Goal: Task Accomplishment & Management: Manage account settings

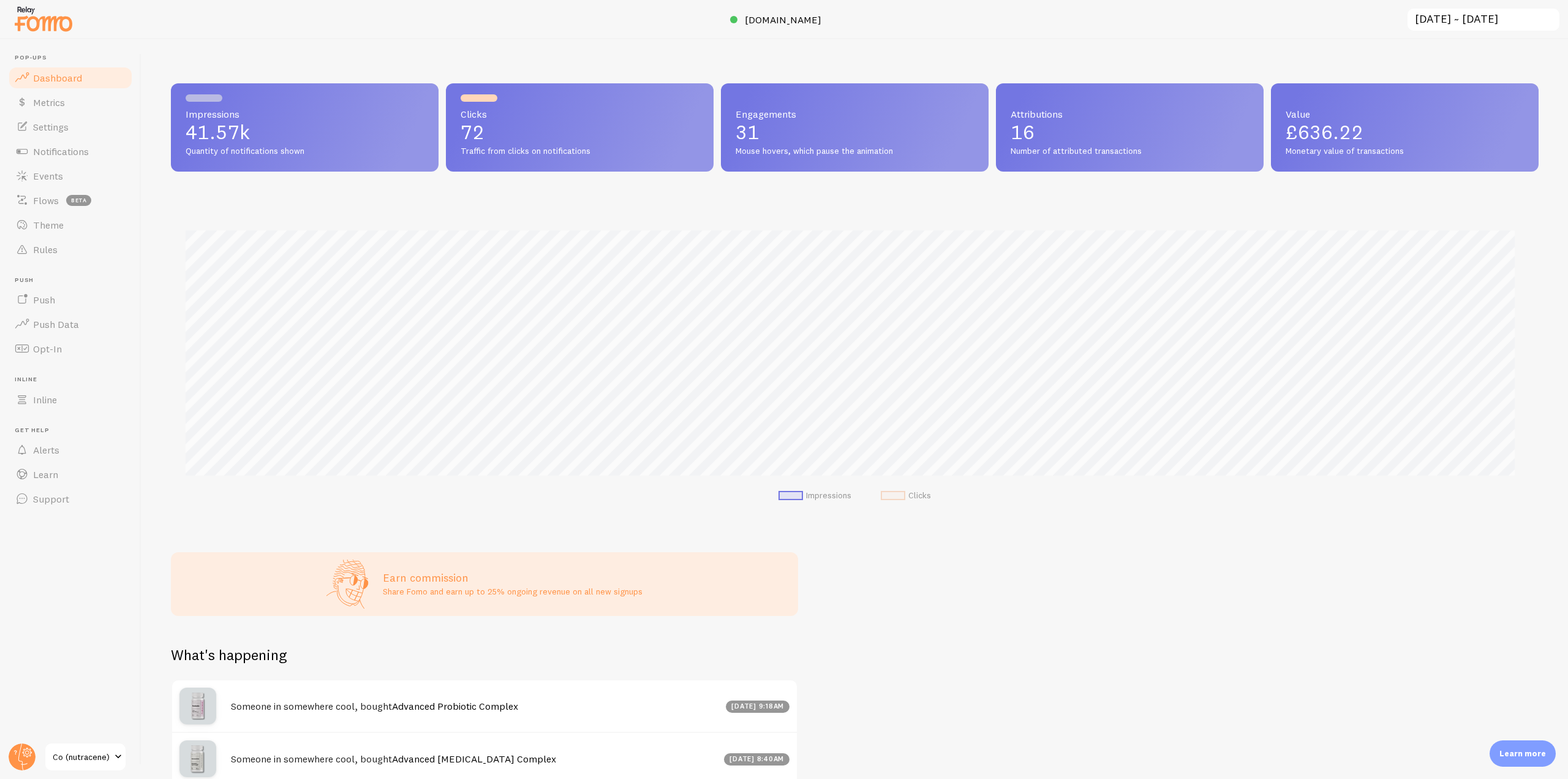
scroll to position [612473, 611156]
click at [116, 149] on link "Notifications" at bounding box center [70, 151] width 126 height 25
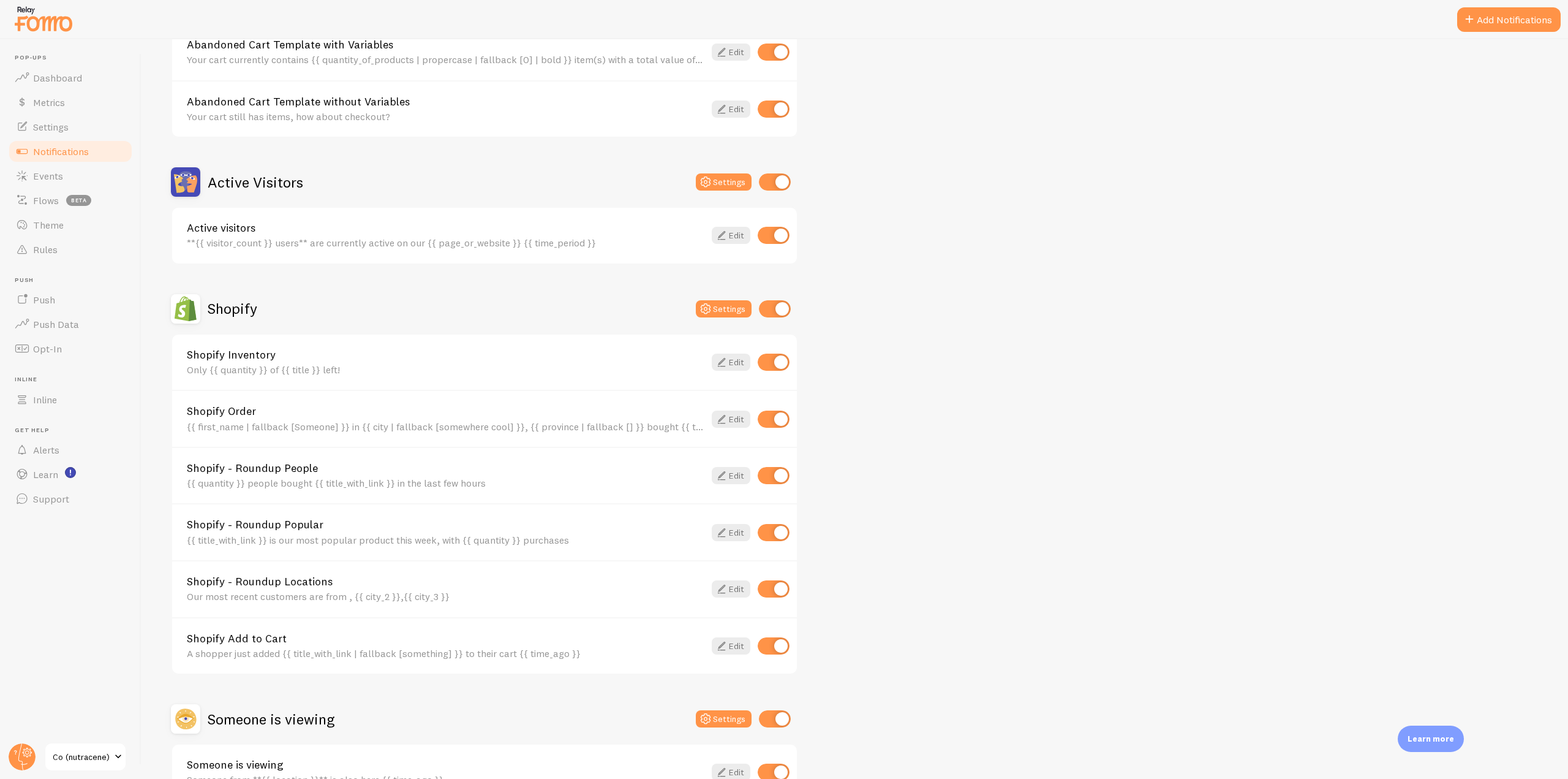
scroll to position [245, 0]
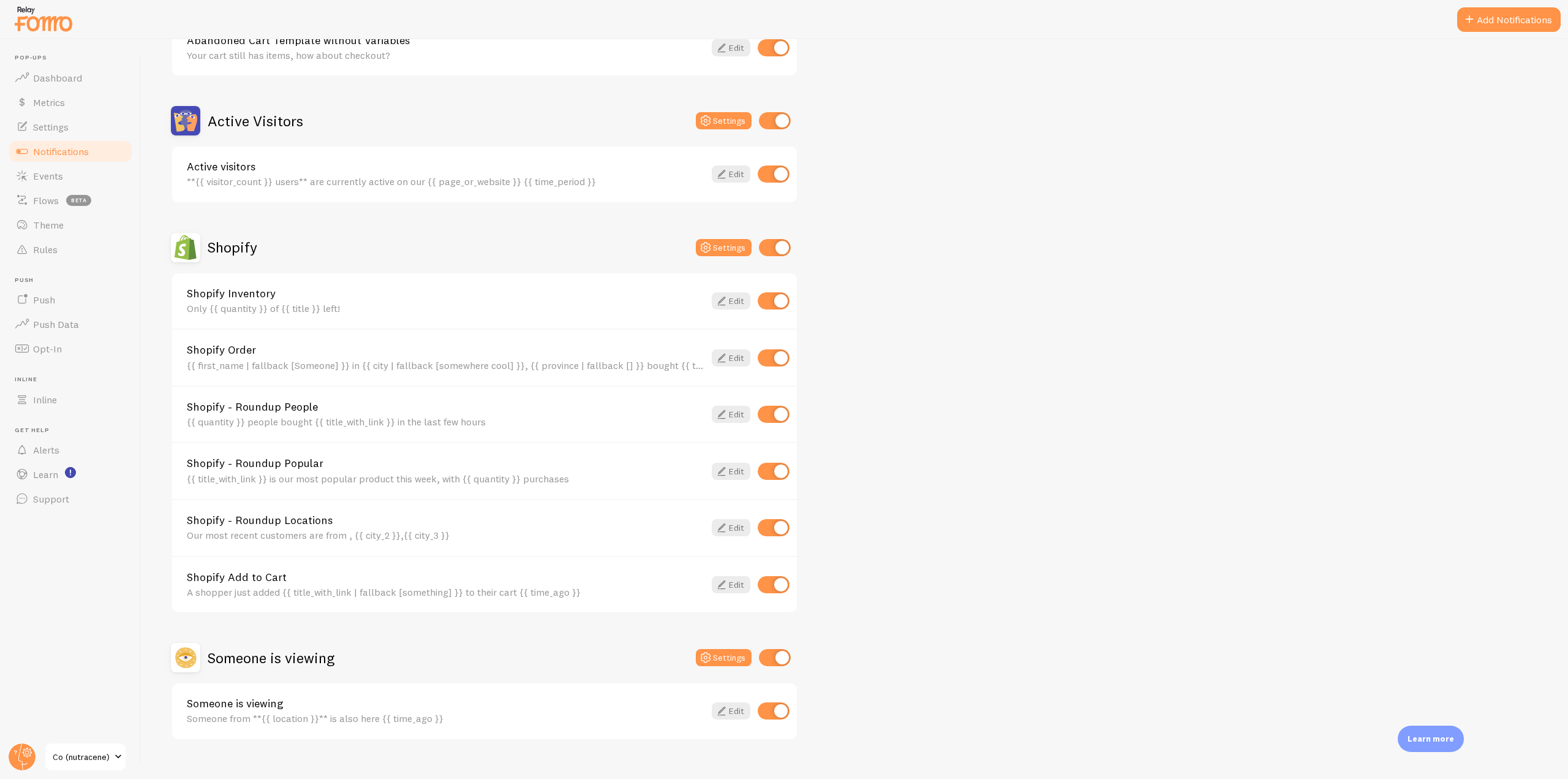
click at [39, 753] on header "Pop-ups Dashboard Metrics Settings Notifications Events Flows beta Theme Rules …" at bounding box center [70, 409] width 141 height 739
click at [30, 752] on circle at bounding box center [22, 757] width 27 height 27
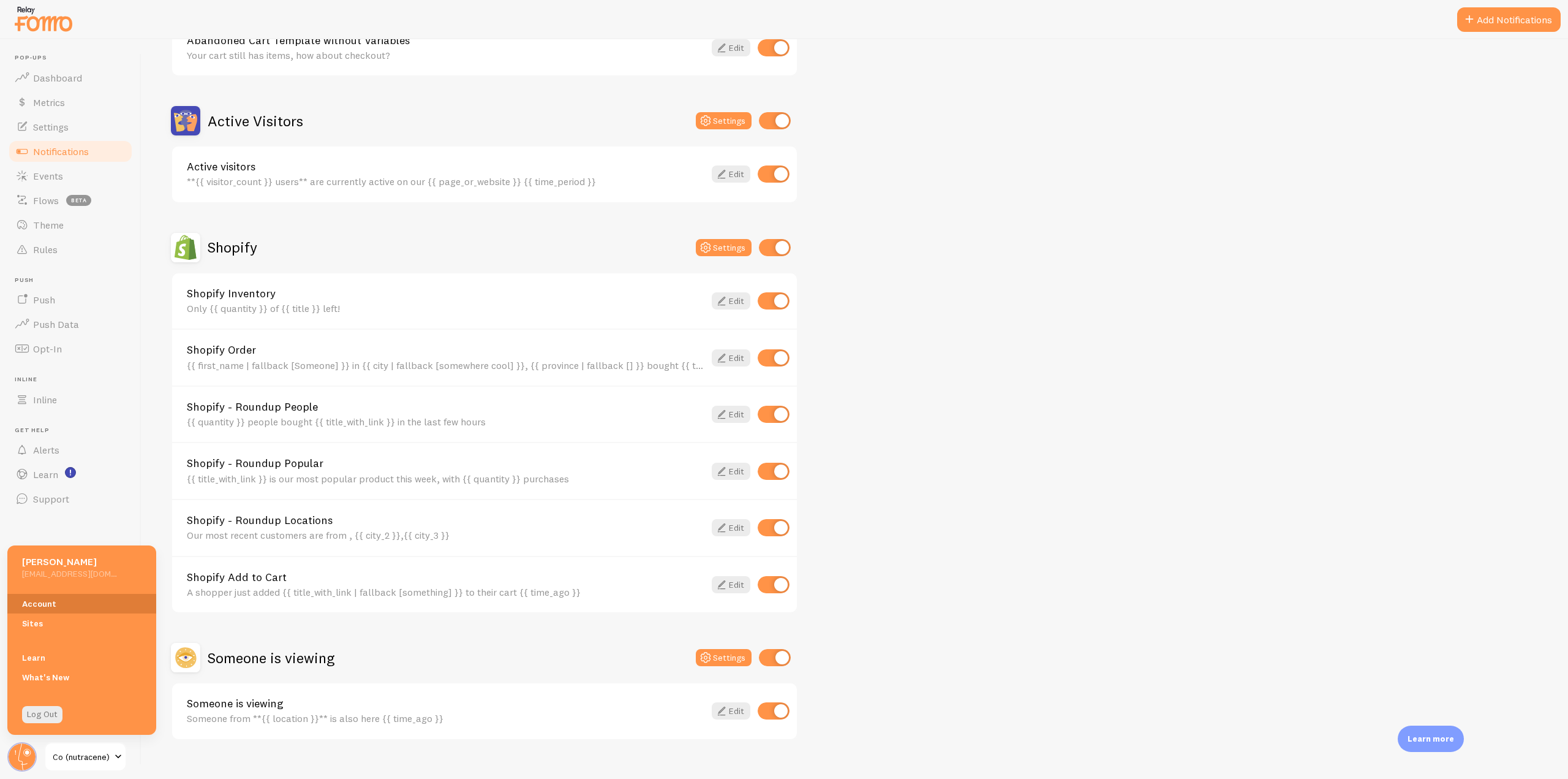
click at [76, 595] on link "Account" at bounding box center [82, 604] width 149 height 19
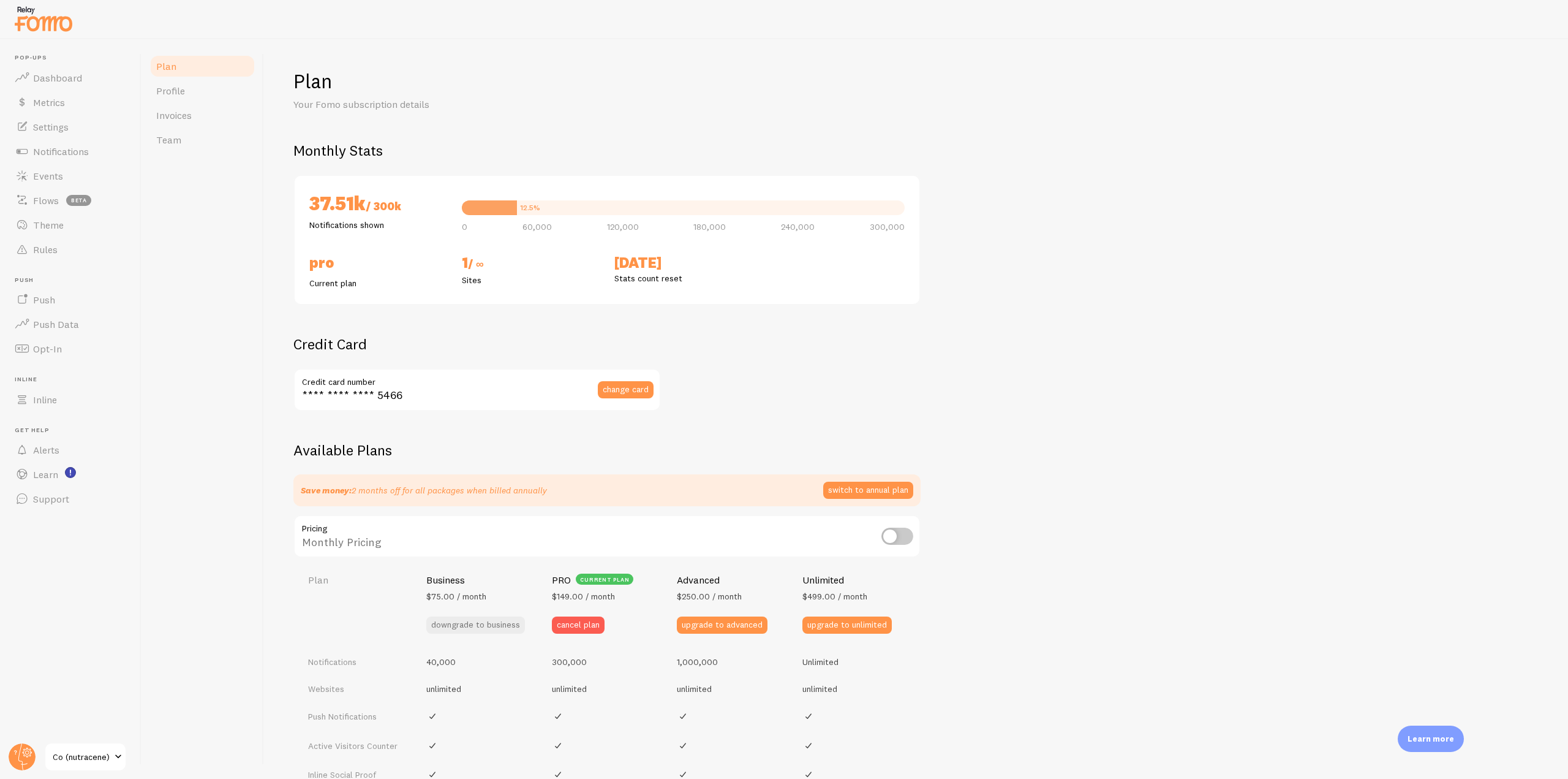
checkbox input "true"
click at [202, 92] on link "Profile" at bounding box center [202, 90] width 107 height 25
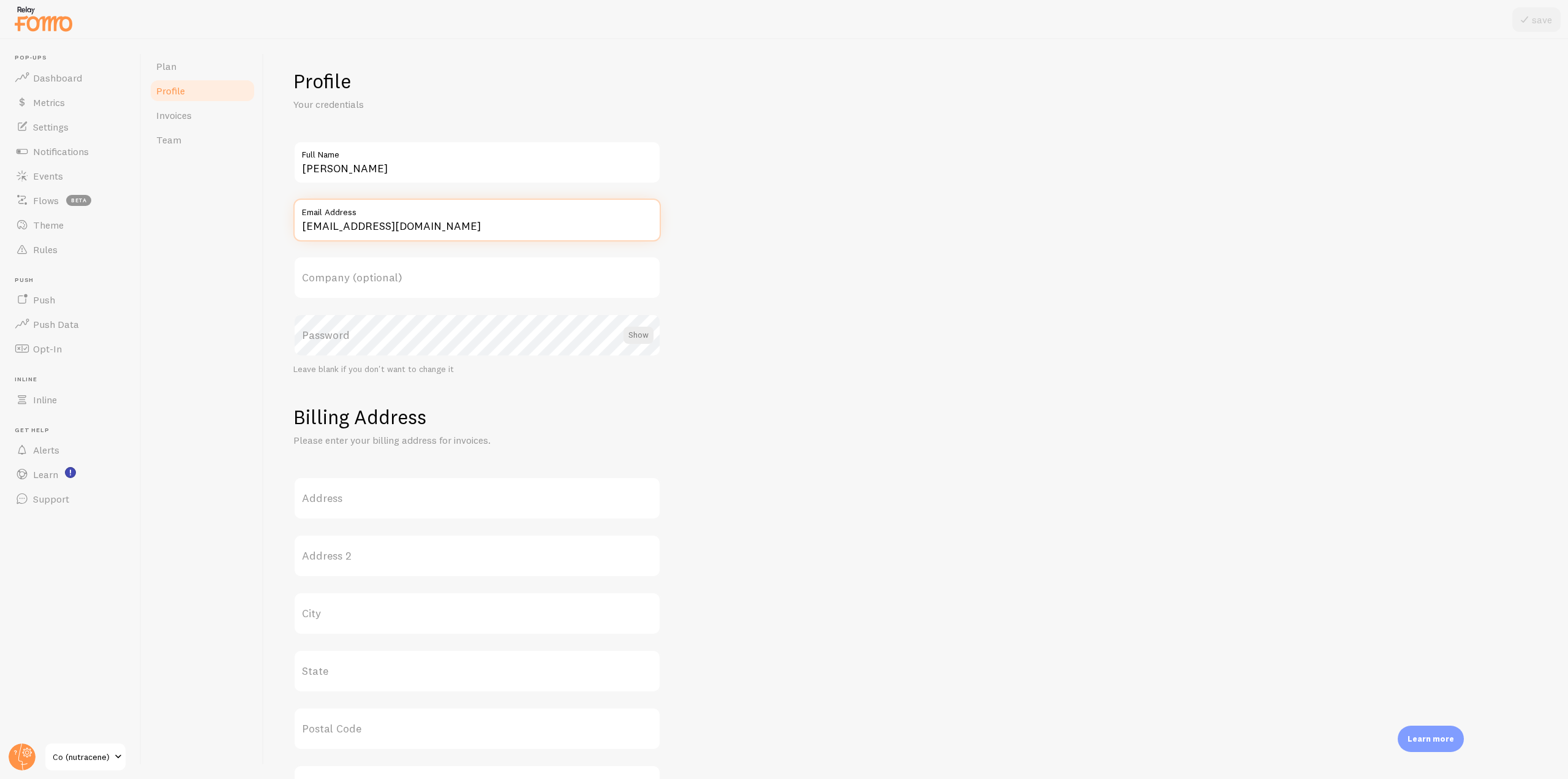
drag, startPoint x: 441, startPoint y: 226, endPoint x: 245, endPoint y: 226, distance: 196.0
click at [245, 226] on div "Plan Profile Invoices Team Profile Your credentials [PERSON_NAME] Full Name [EM…" at bounding box center [854, 409] width 1427 height 739
click at [206, 349] on div "Plan Profile Invoices Team" at bounding box center [202, 409] width 123 height 739
click at [204, 56] on link "Plan" at bounding box center [202, 66] width 107 height 25
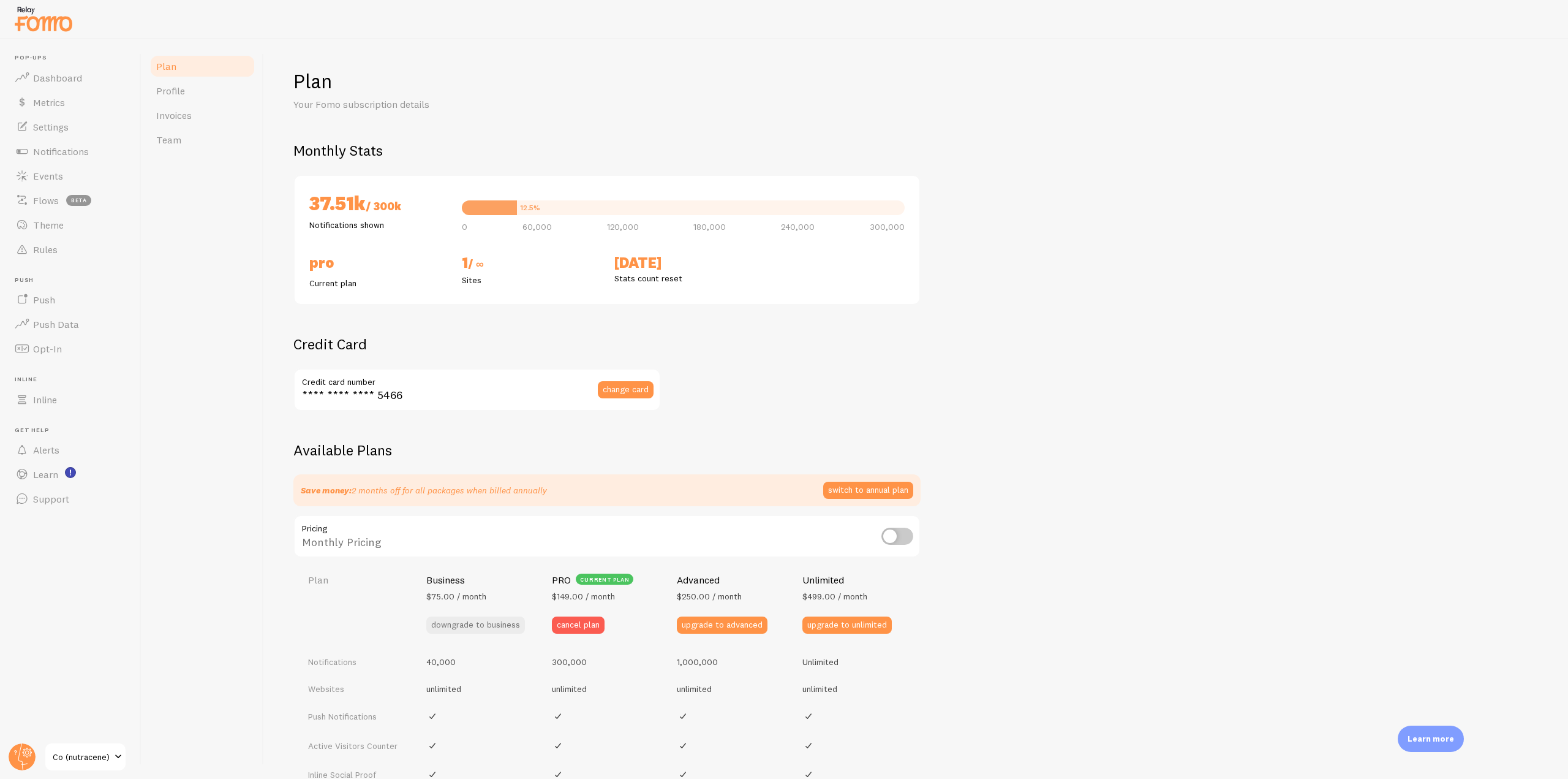
checkbox input "true"
click at [72, 121] on link "Settings" at bounding box center [70, 127] width 126 height 25
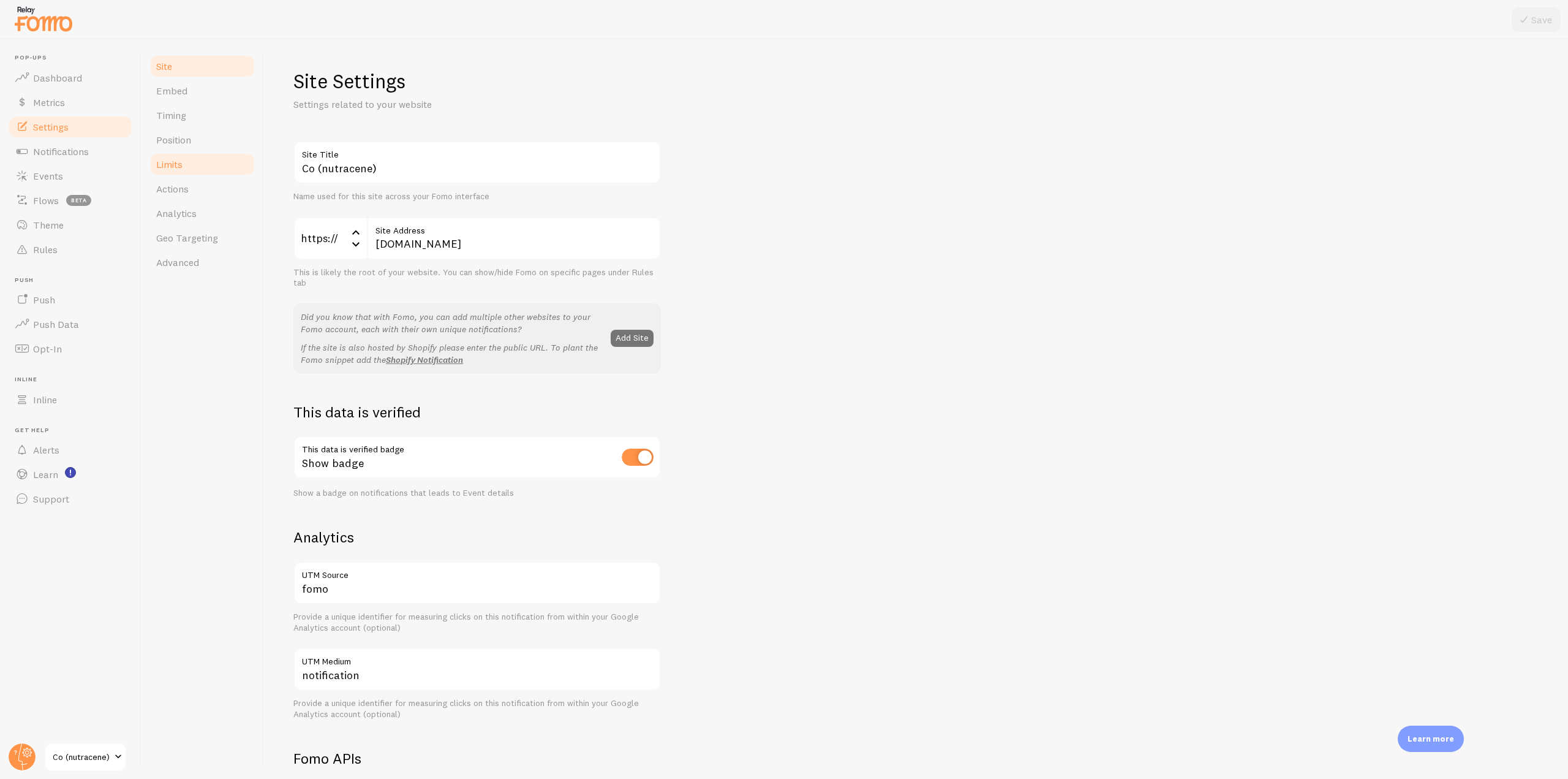
click at [173, 171] on link "Limits" at bounding box center [202, 164] width 107 height 25
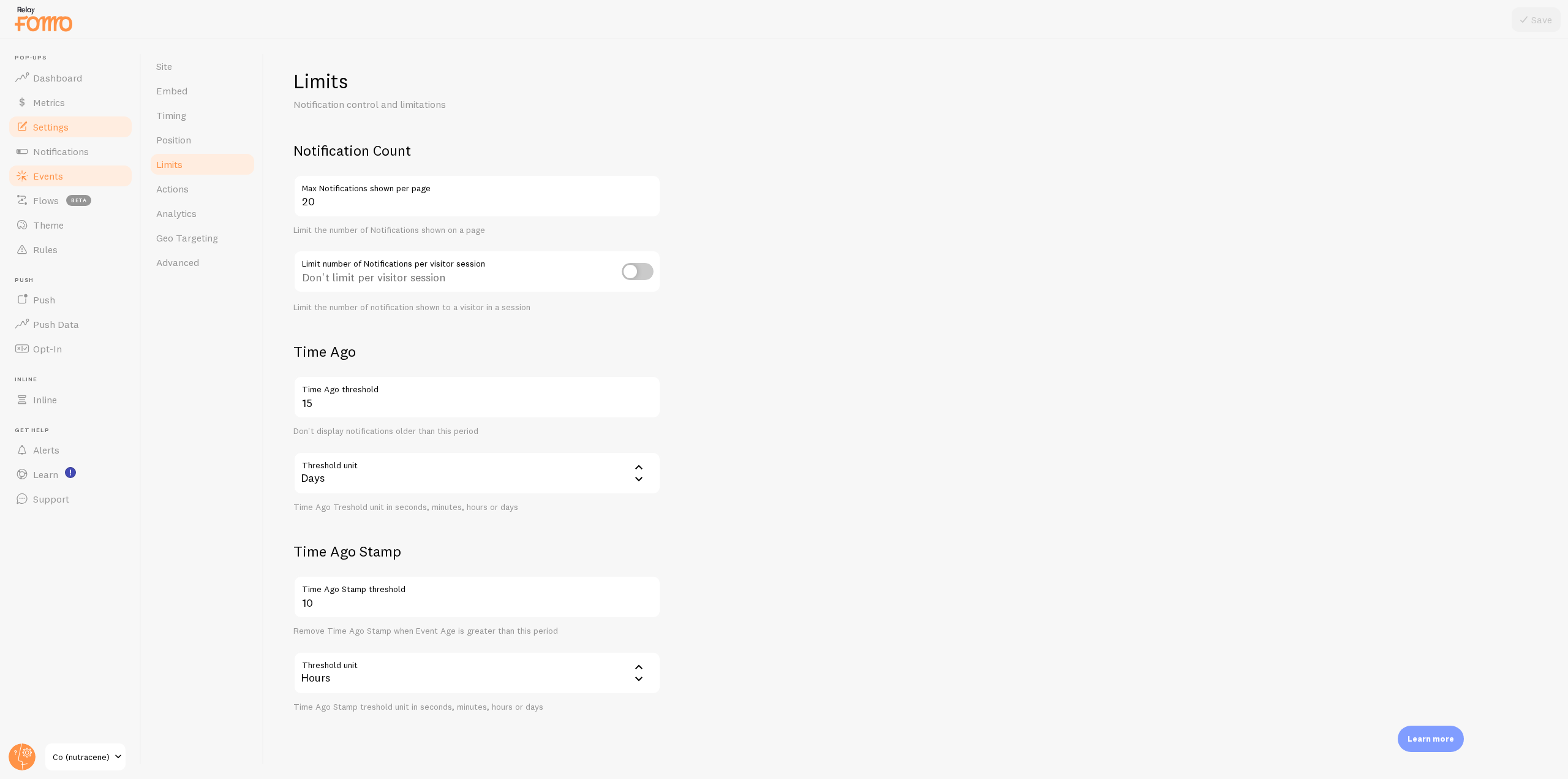
click at [61, 167] on link "Events" at bounding box center [70, 175] width 126 height 25
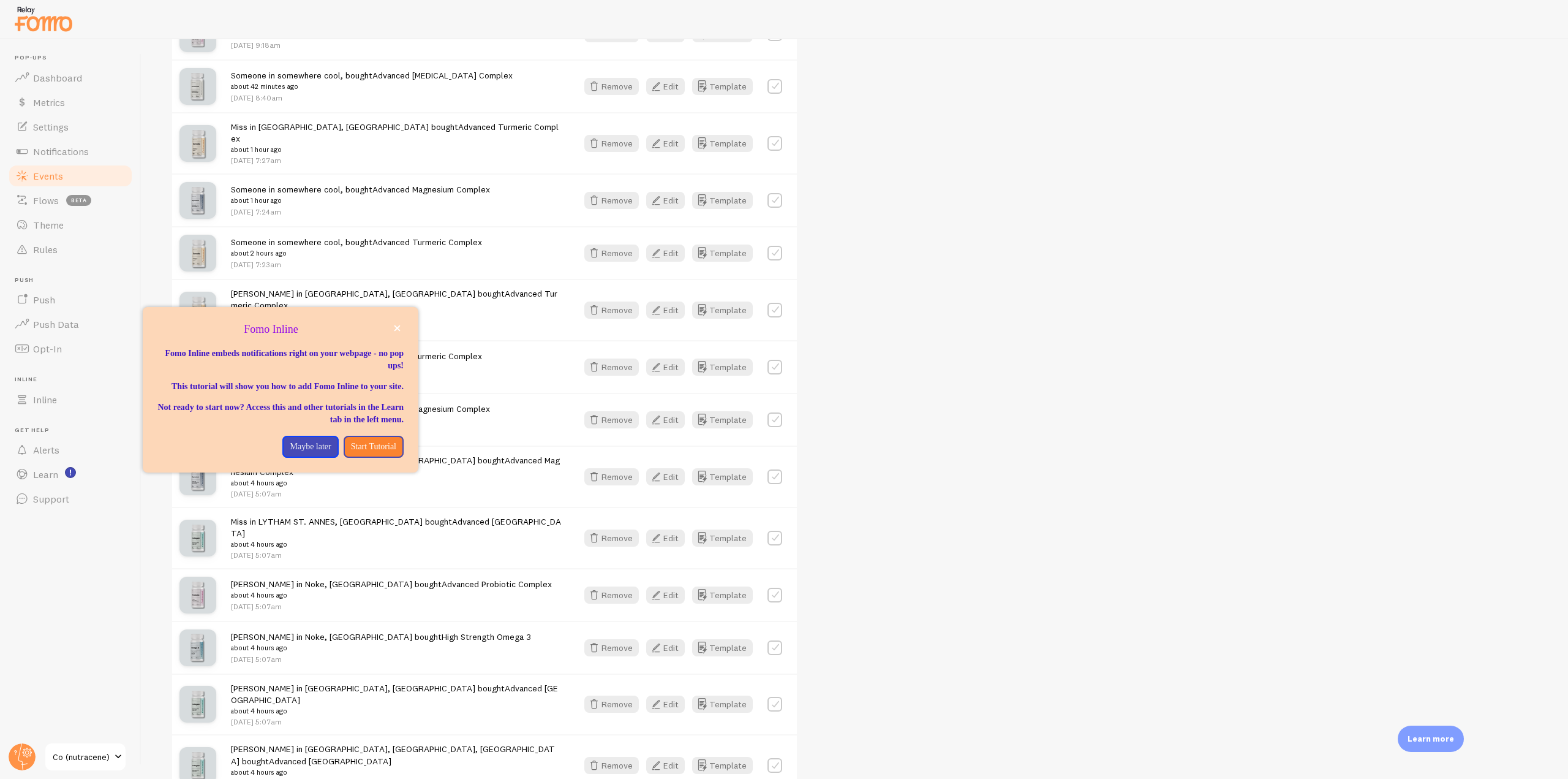
scroll to position [796, 0]
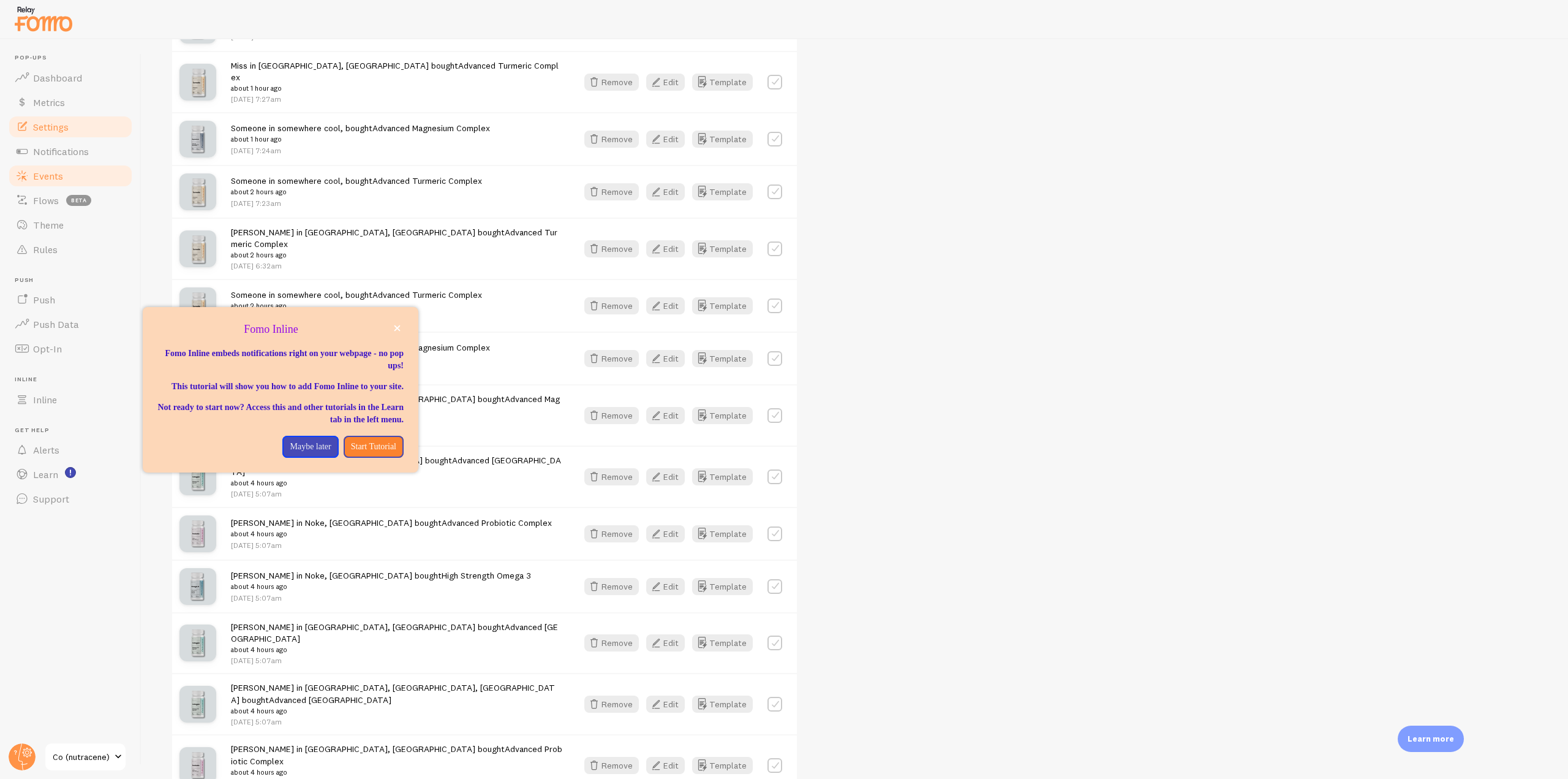
click at [80, 118] on link "Settings" at bounding box center [70, 127] width 126 height 25
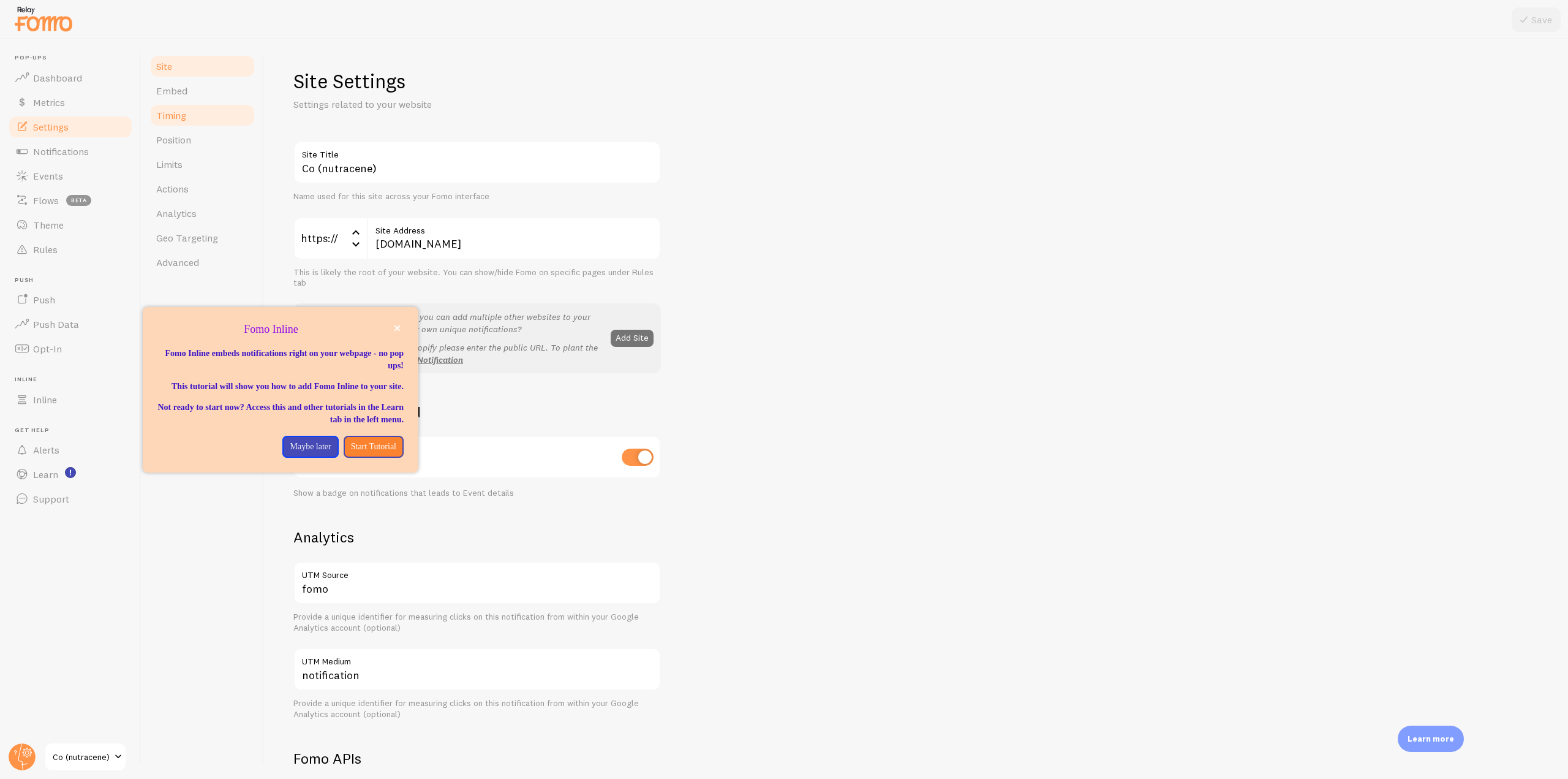
click at [166, 112] on span "Timing" at bounding box center [171, 115] width 30 height 12
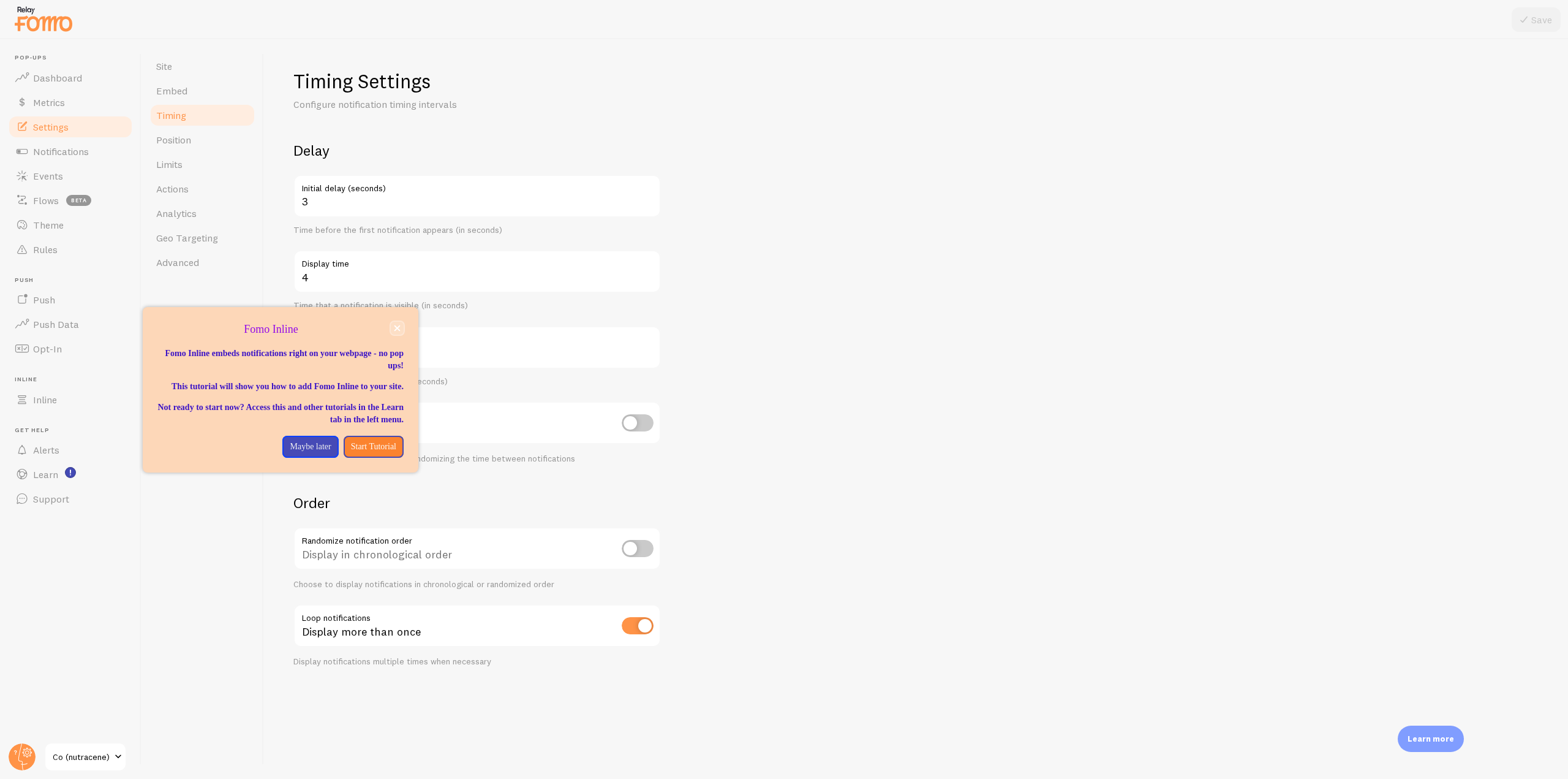
click at [398, 326] on icon "close," at bounding box center [397, 328] width 7 height 7
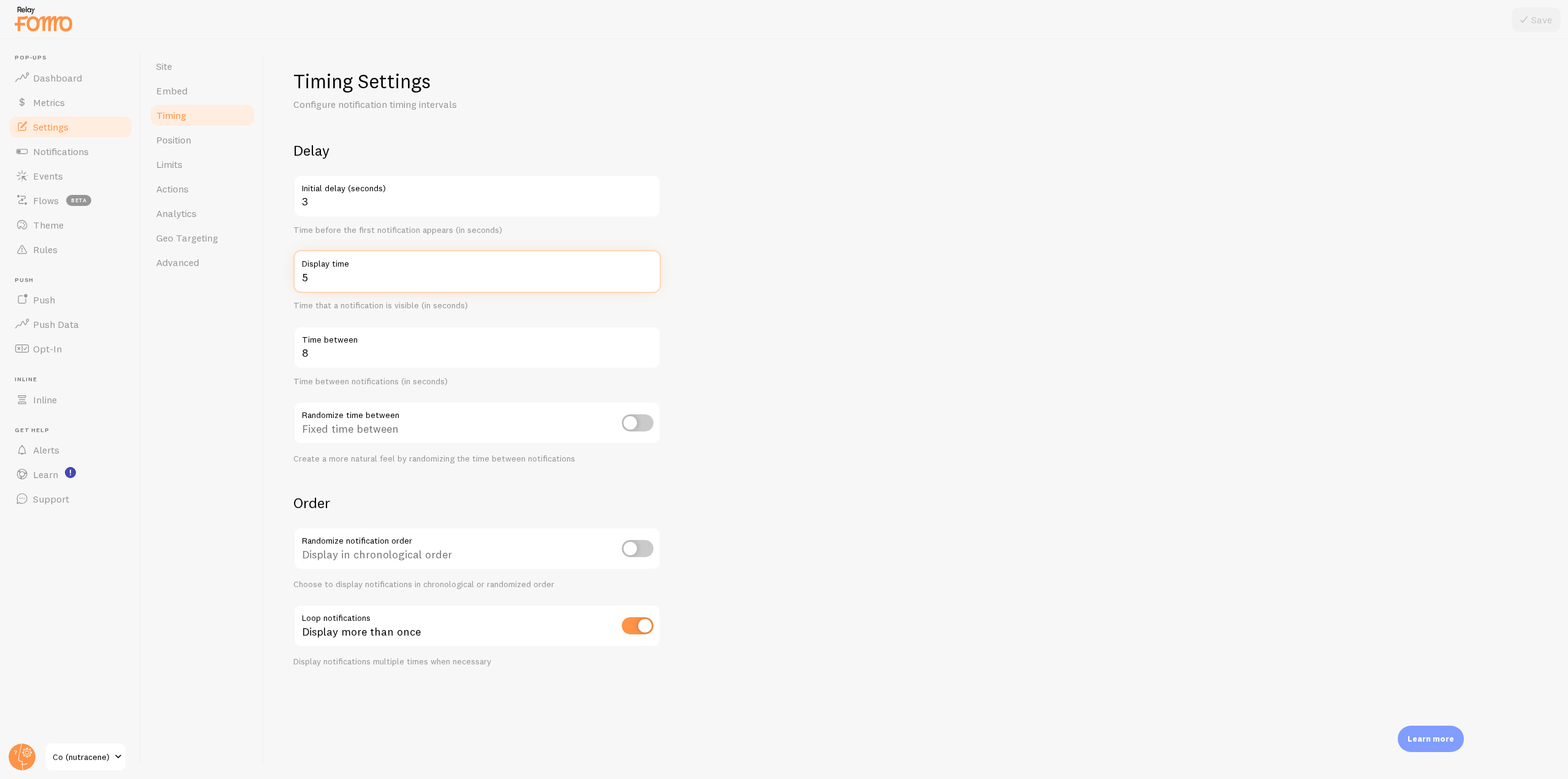
click at [647, 271] on input "5" at bounding box center [477, 271] width 368 height 43
click at [647, 271] on input "6" at bounding box center [477, 271] width 368 height 43
type input "7"
click at [647, 271] on input "7" at bounding box center [477, 271] width 368 height 43
click at [649, 197] on input "4" at bounding box center [477, 196] width 368 height 43
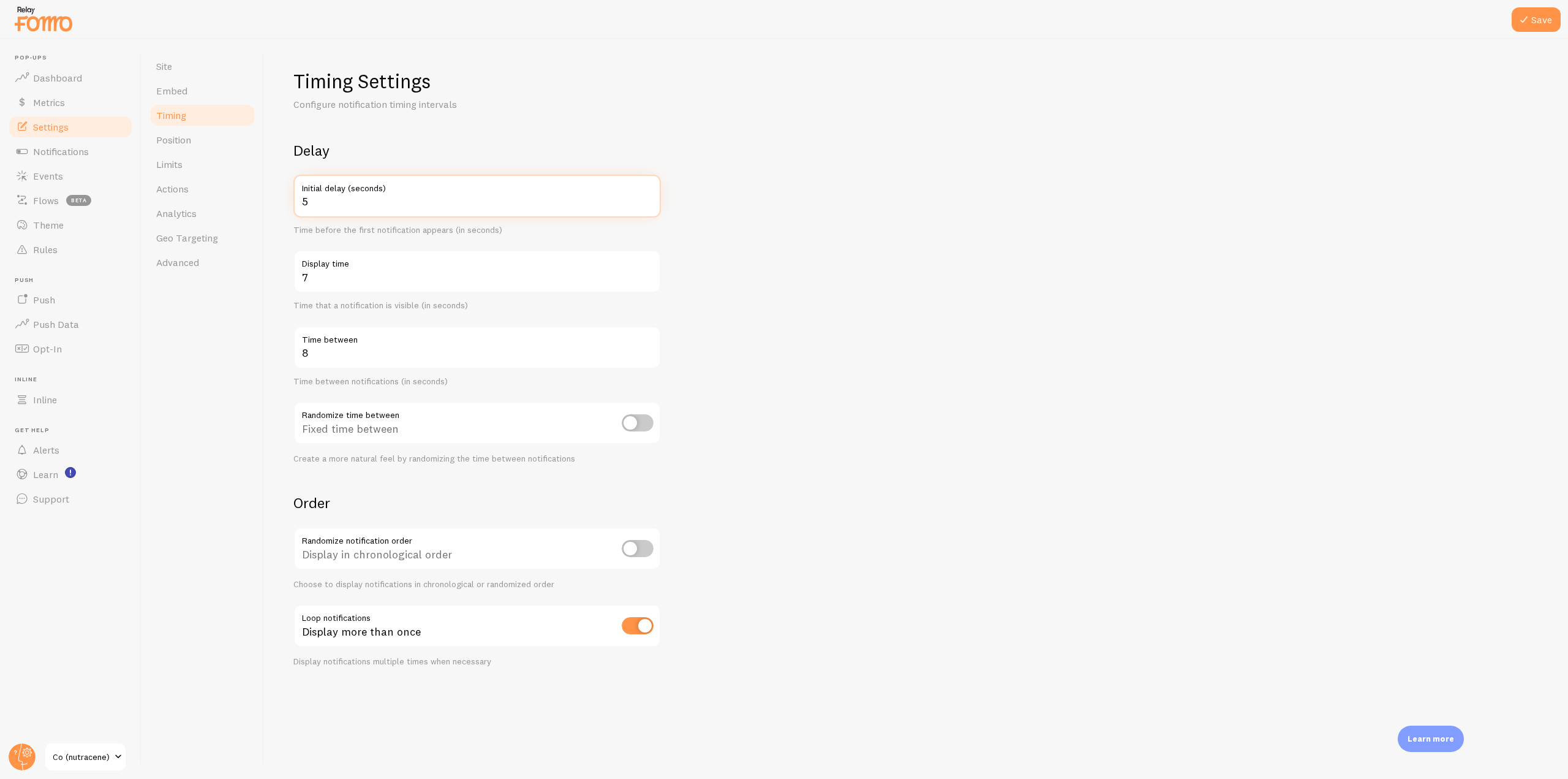
type input "5"
click at [649, 197] on input "5" at bounding box center [477, 196] width 368 height 43
click at [1549, 20] on button "Save" at bounding box center [1536, 19] width 49 height 25
click at [181, 134] on span "Position" at bounding box center [173, 139] width 35 height 12
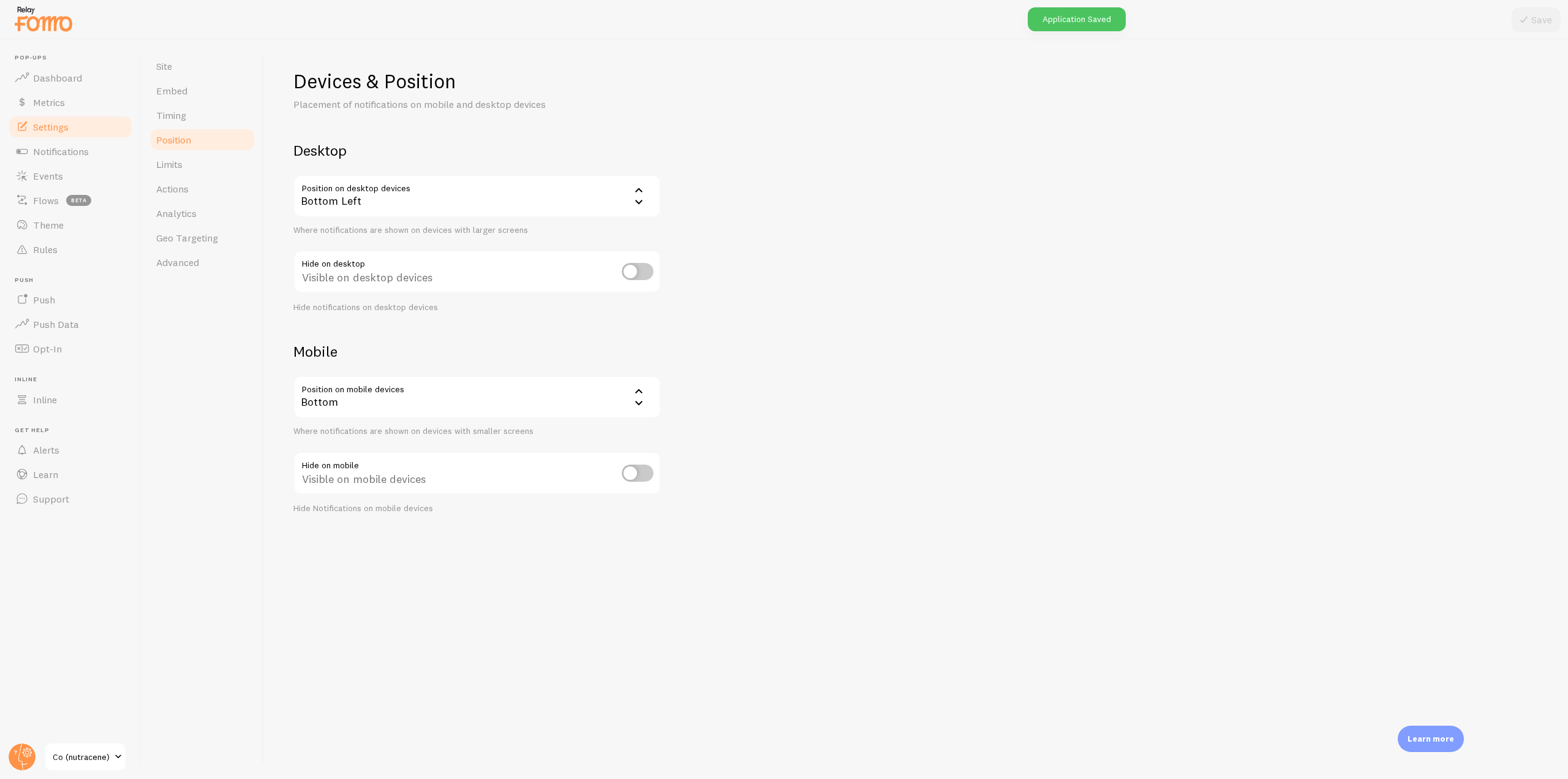
click at [335, 191] on div "Bottom Left" at bounding box center [477, 196] width 368 height 43
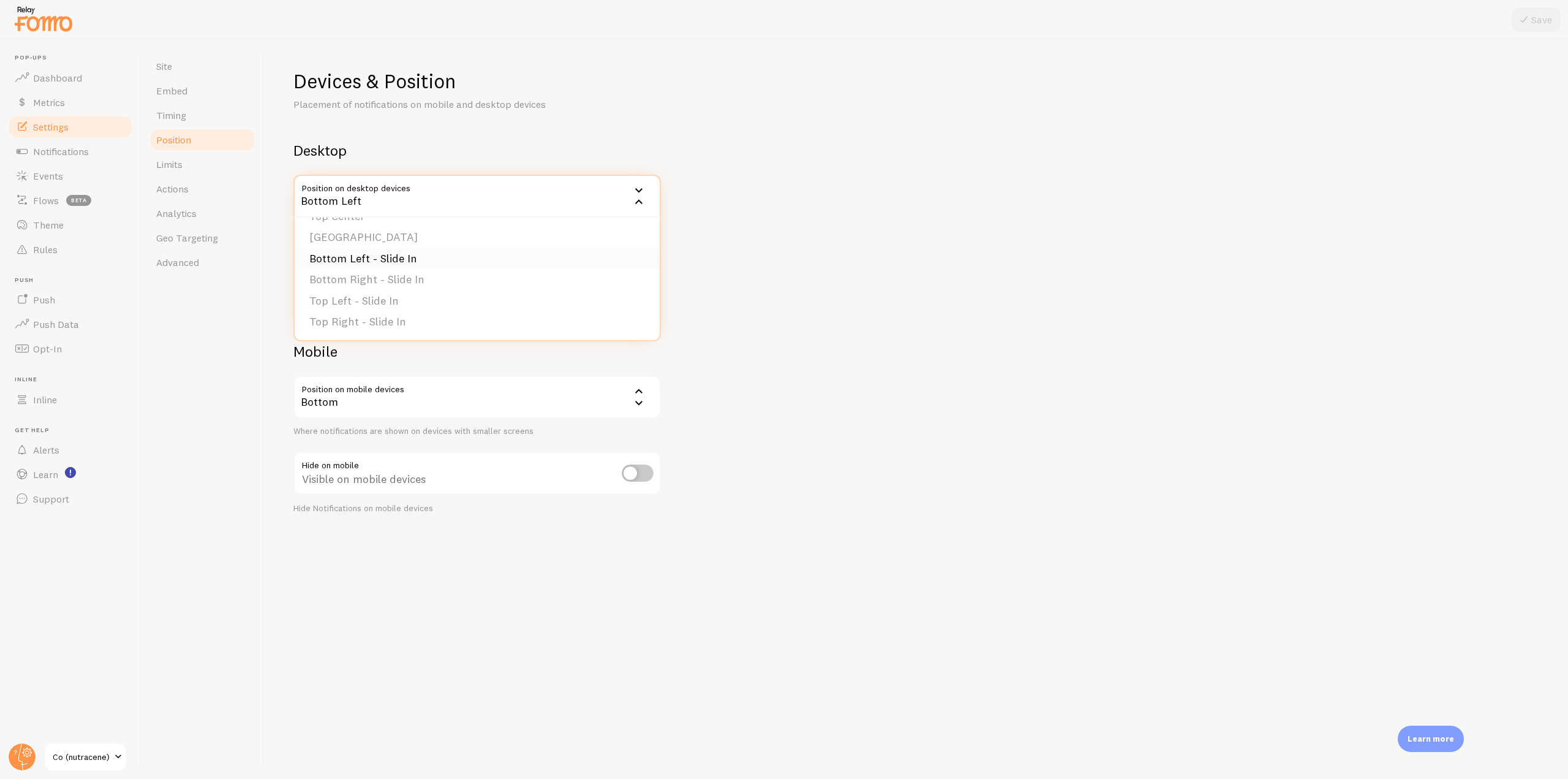
click at [390, 255] on li "Bottom Left - Slide In" at bounding box center [477, 259] width 365 height 21
click at [1537, 11] on button "Save" at bounding box center [1536, 19] width 49 height 25
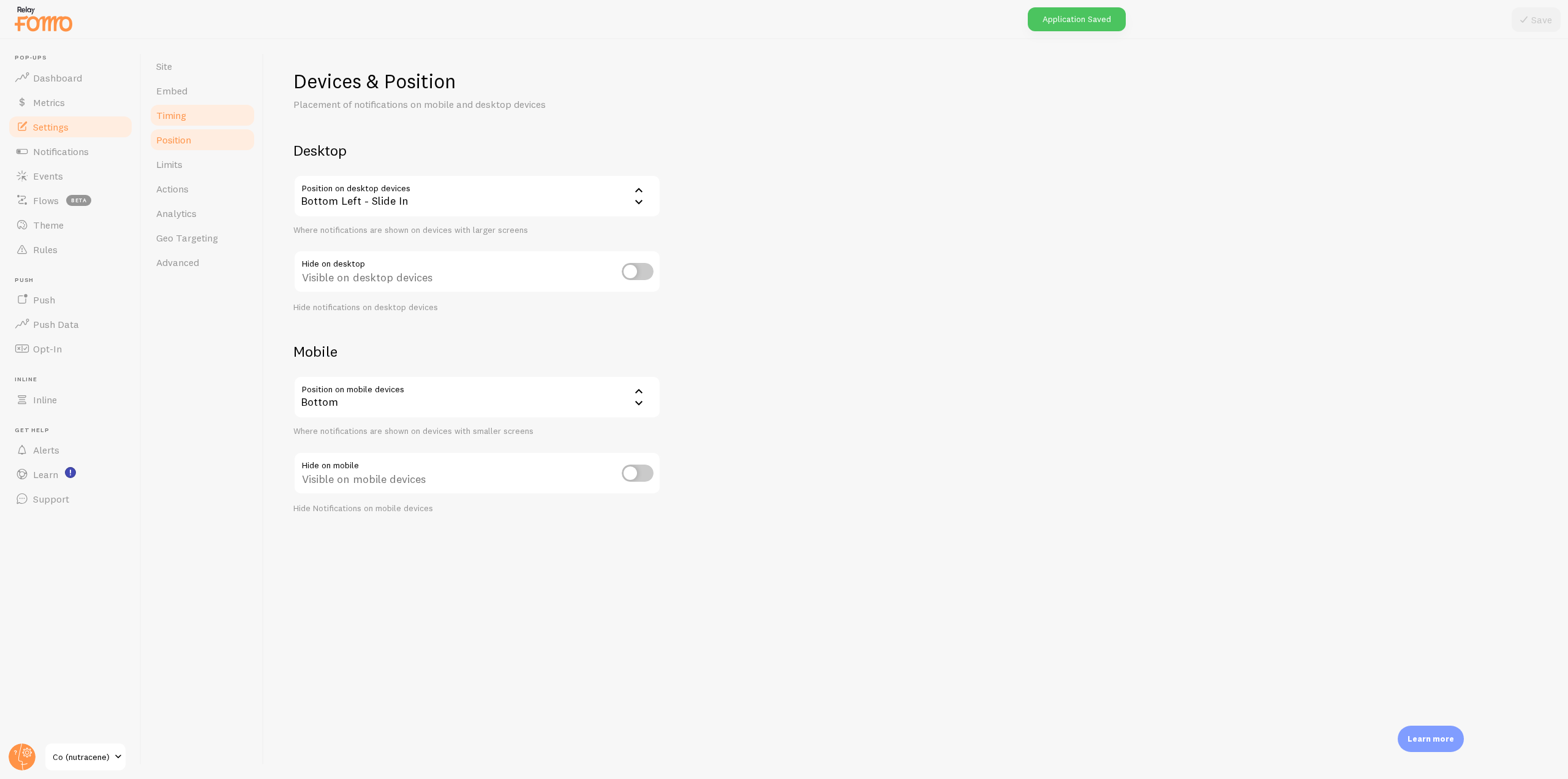
click at [180, 113] on span "Timing" at bounding box center [171, 115] width 30 height 12
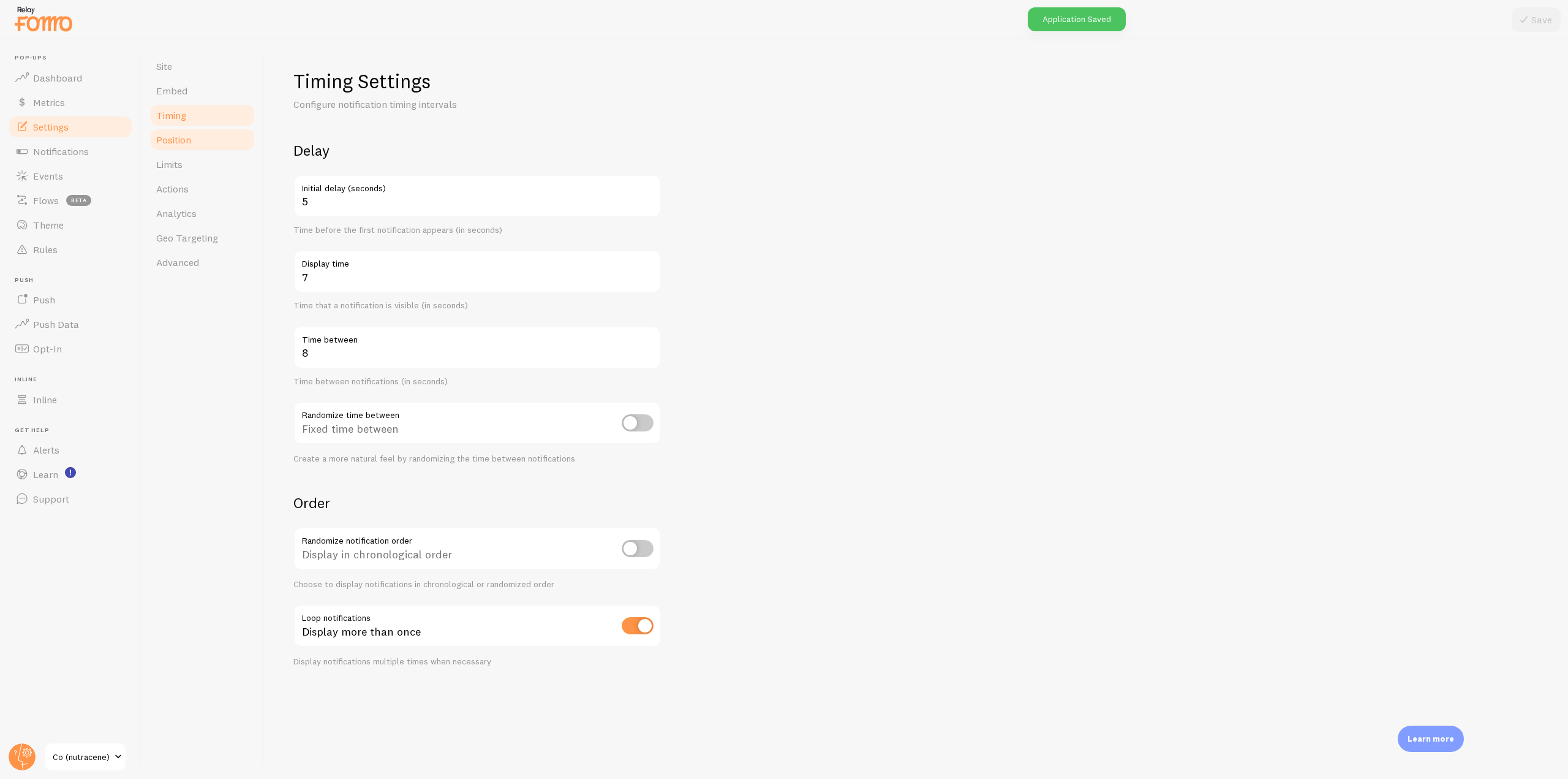
click at [187, 147] on link "Position" at bounding box center [202, 139] width 107 height 25
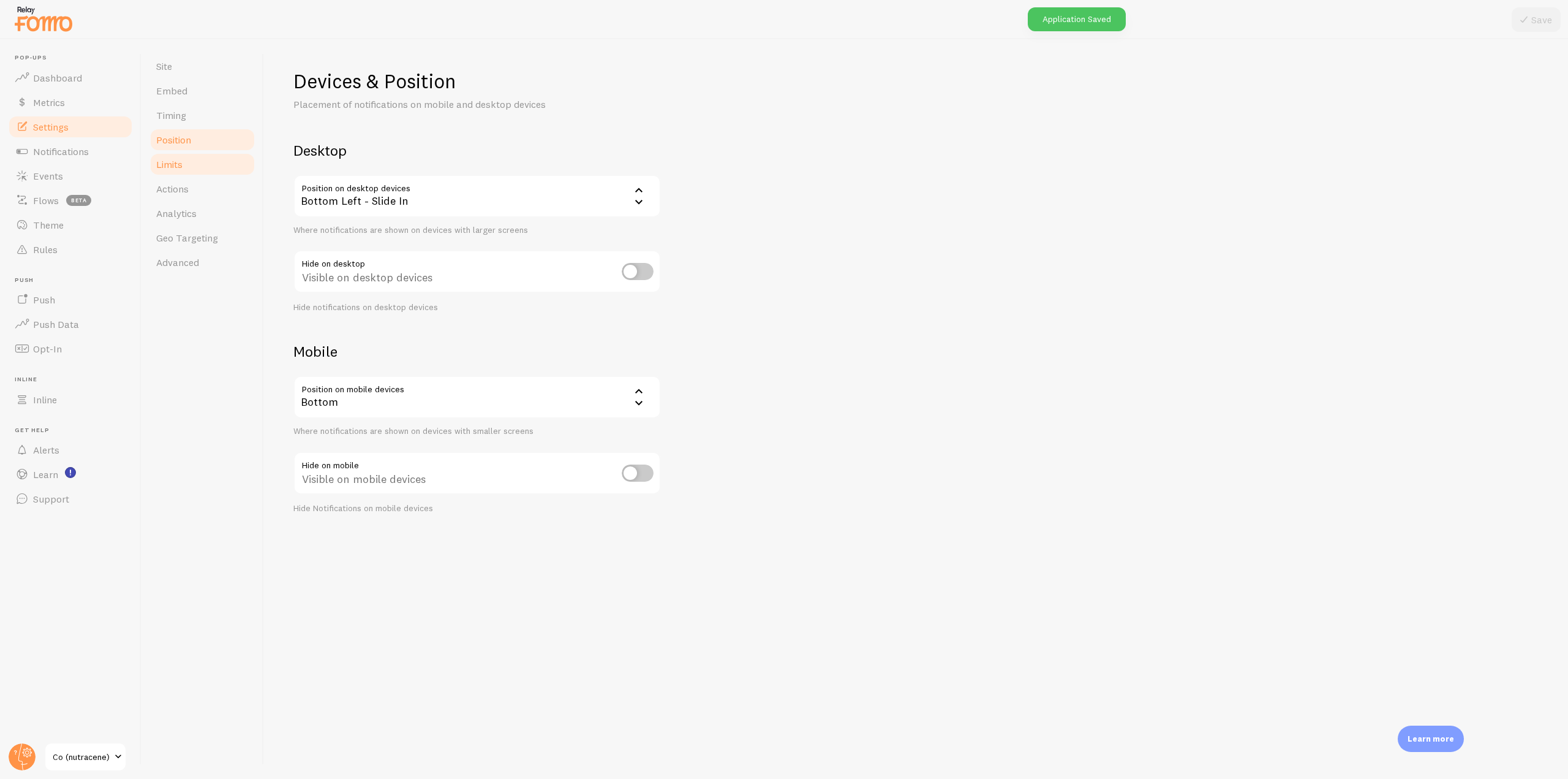
click at [188, 155] on link "Limits" at bounding box center [202, 164] width 107 height 25
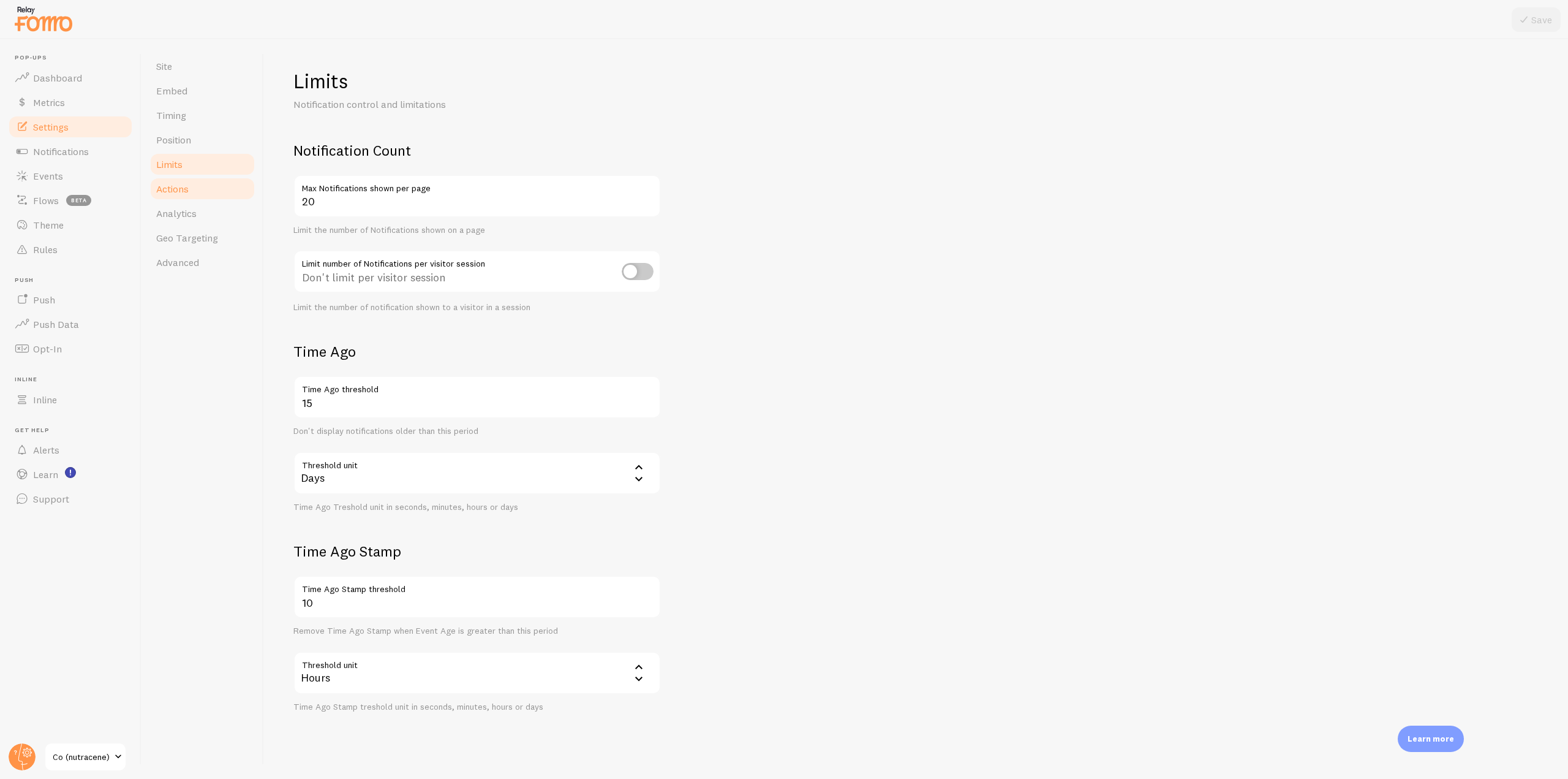
click at [193, 188] on link "Actions" at bounding box center [202, 188] width 107 height 25
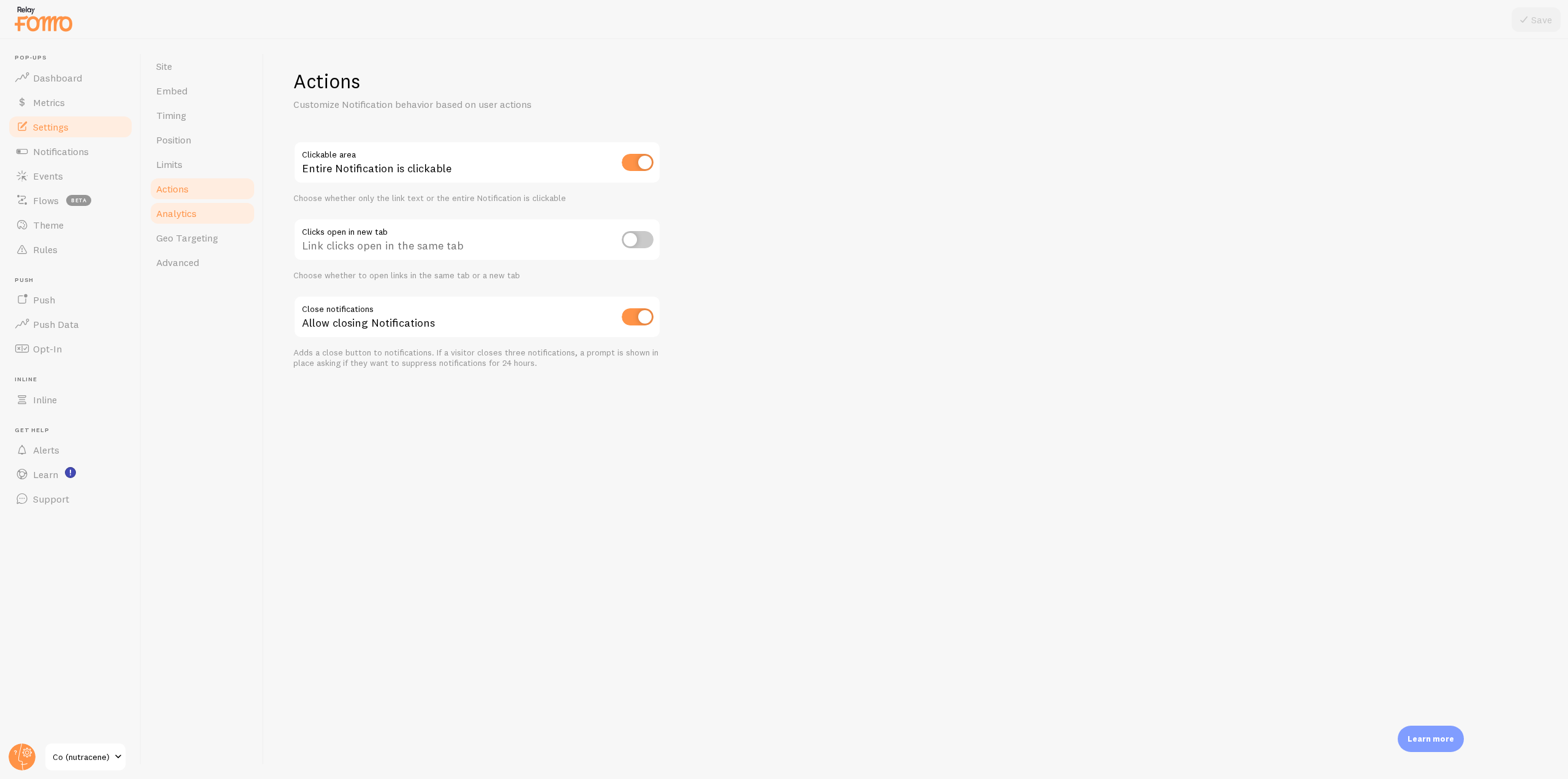
click at [191, 218] on span "Analytics" at bounding box center [176, 213] width 40 height 12
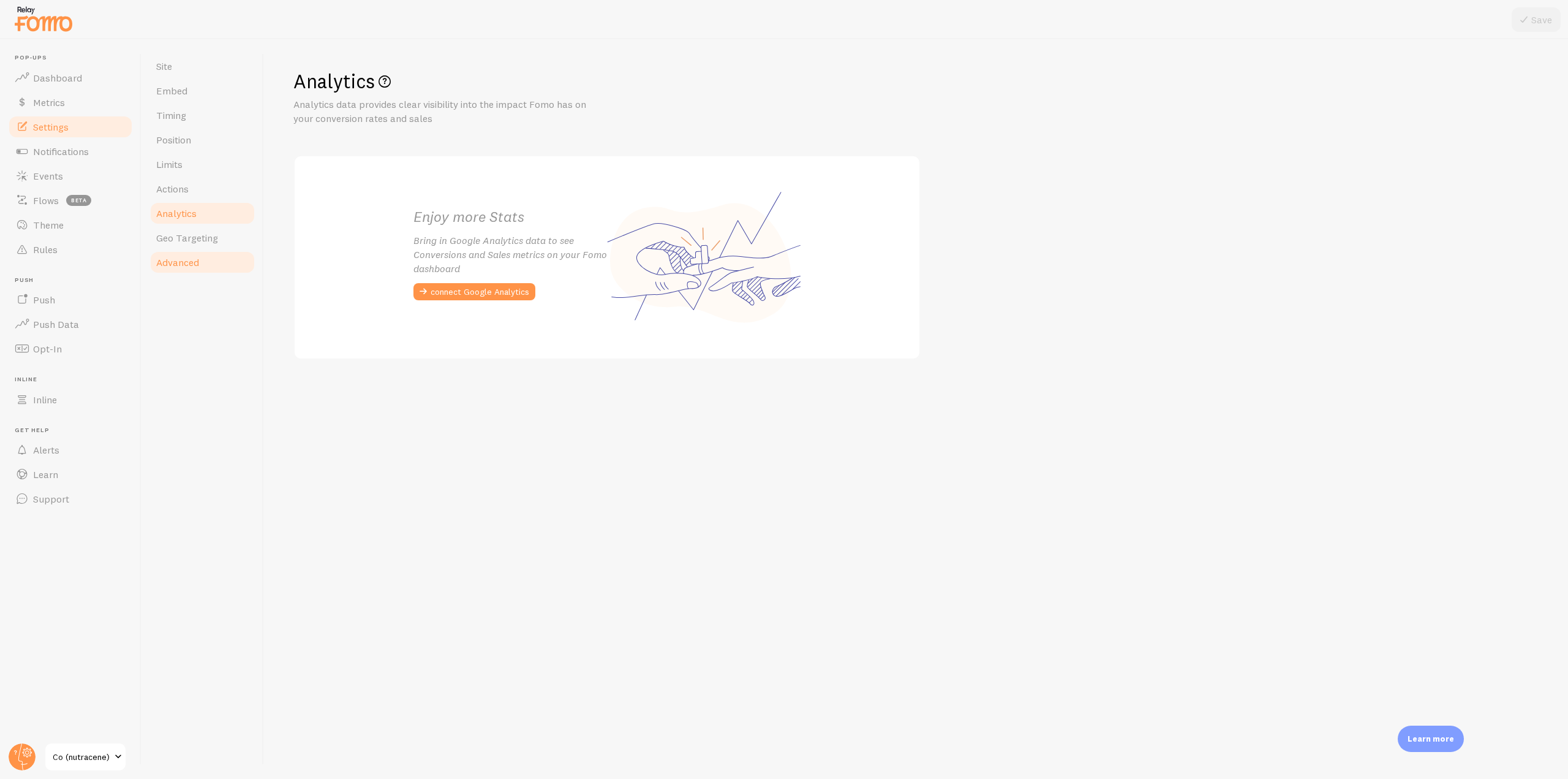
click at [200, 252] on link "Advanced" at bounding box center [202, 262] width 107 height 25
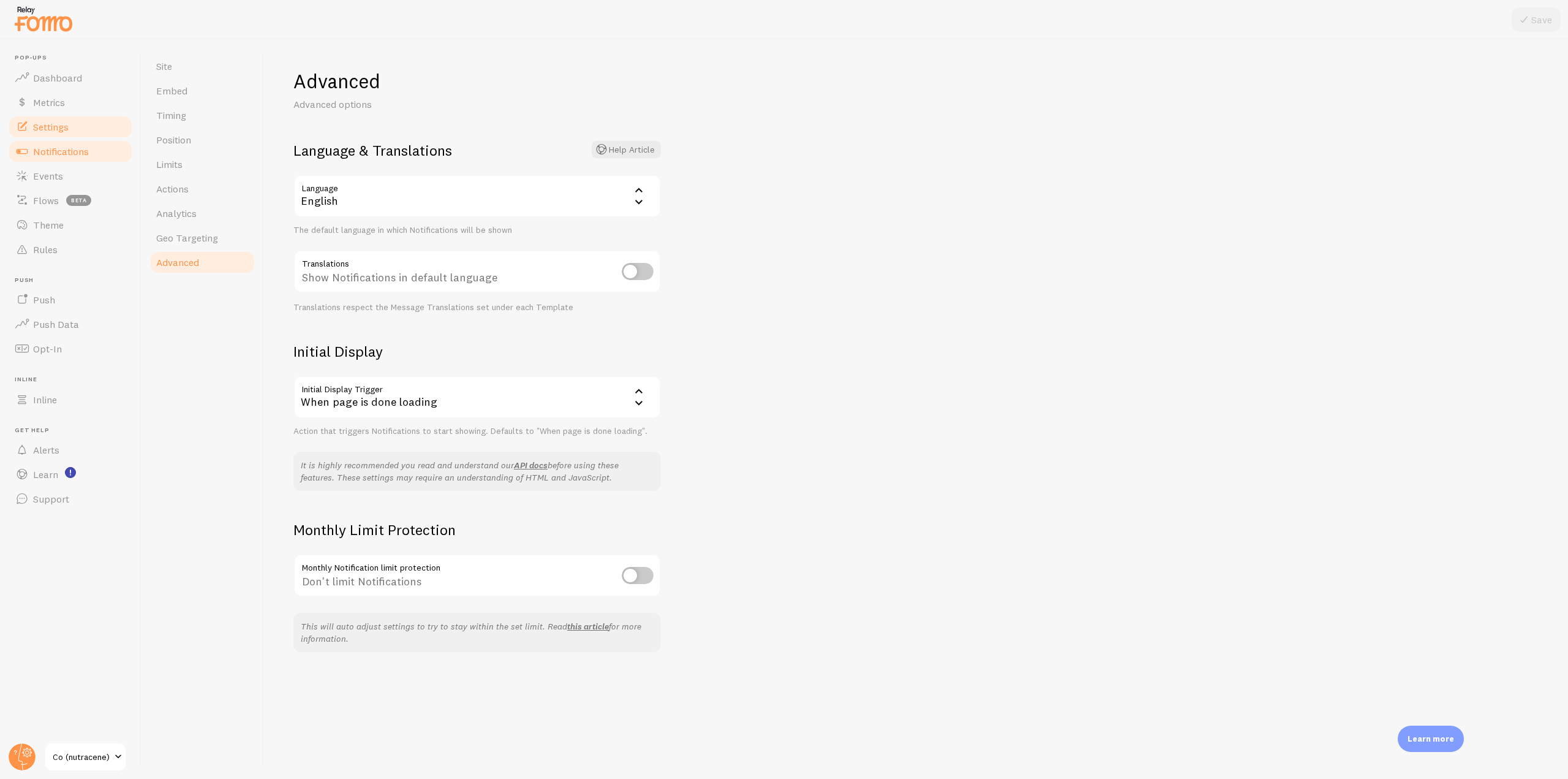
click at [55, 157] on link "Notifications" at bounding box center [70, 151] width 126 height 25
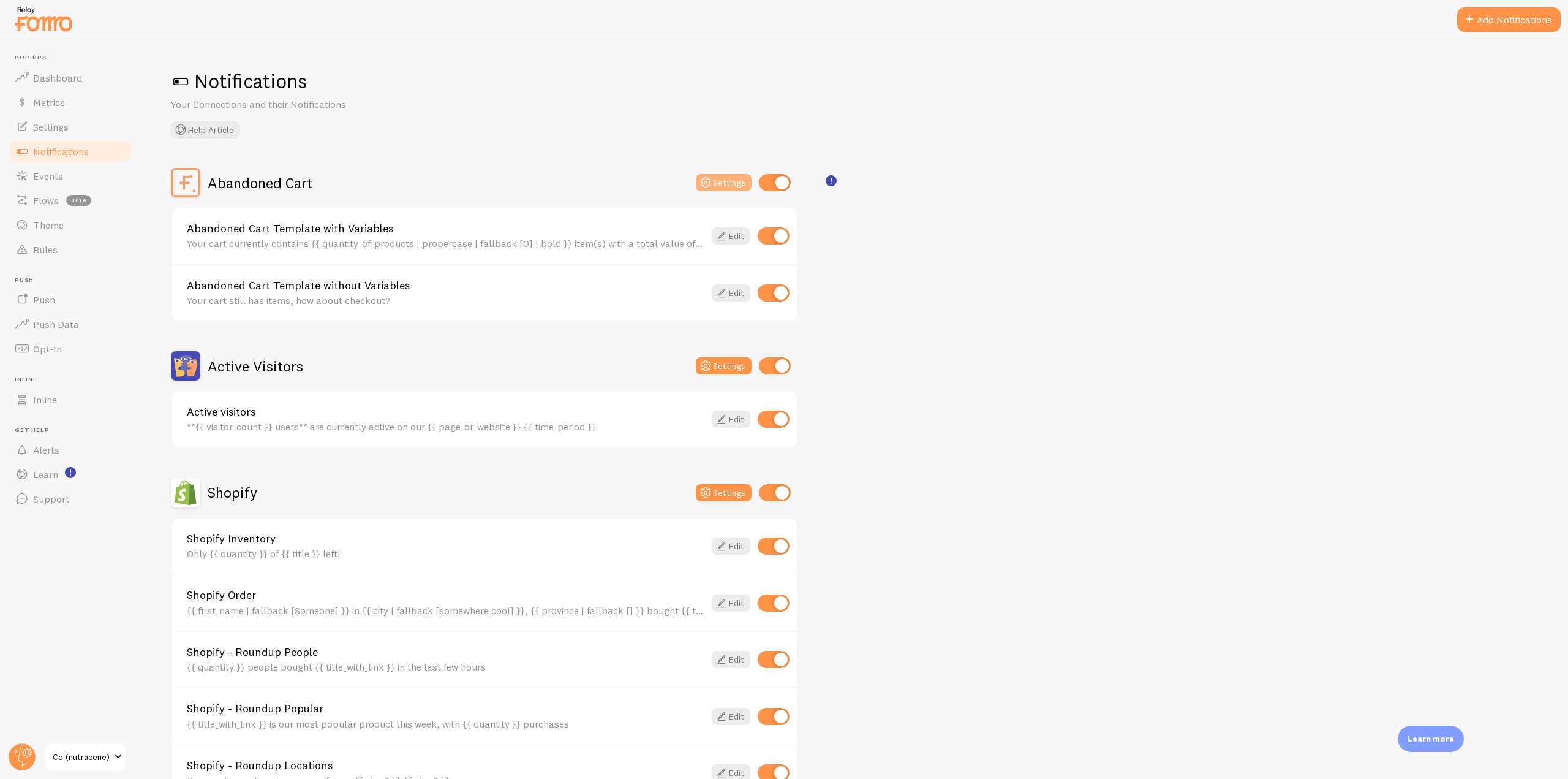
click at [714, 183] on button "Settings" at bounding box center [723, 183] width 56 height 17
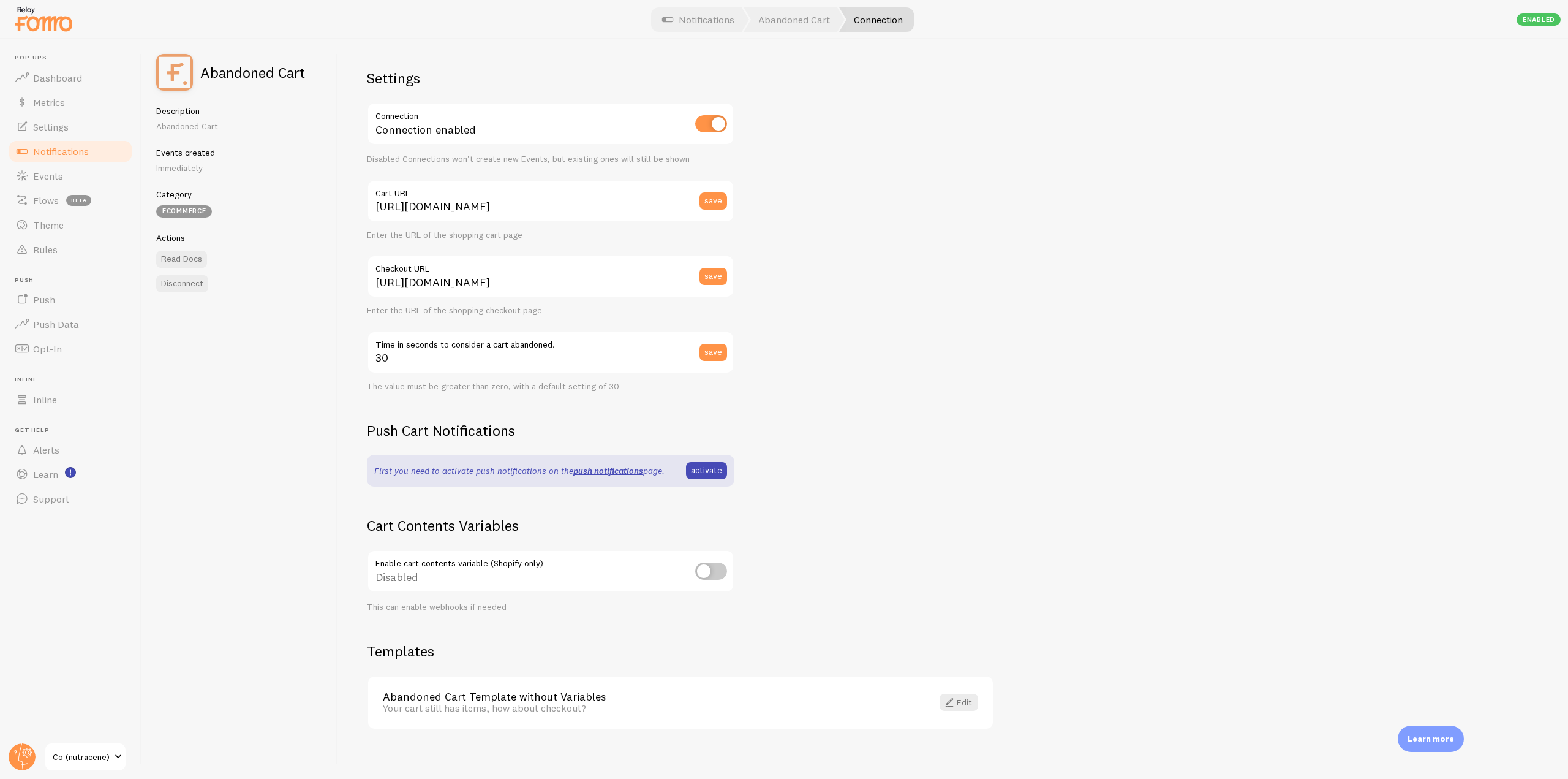
click at [52, 155] on span "Notifications" at bounding box center [60, 151] width 56 height 12
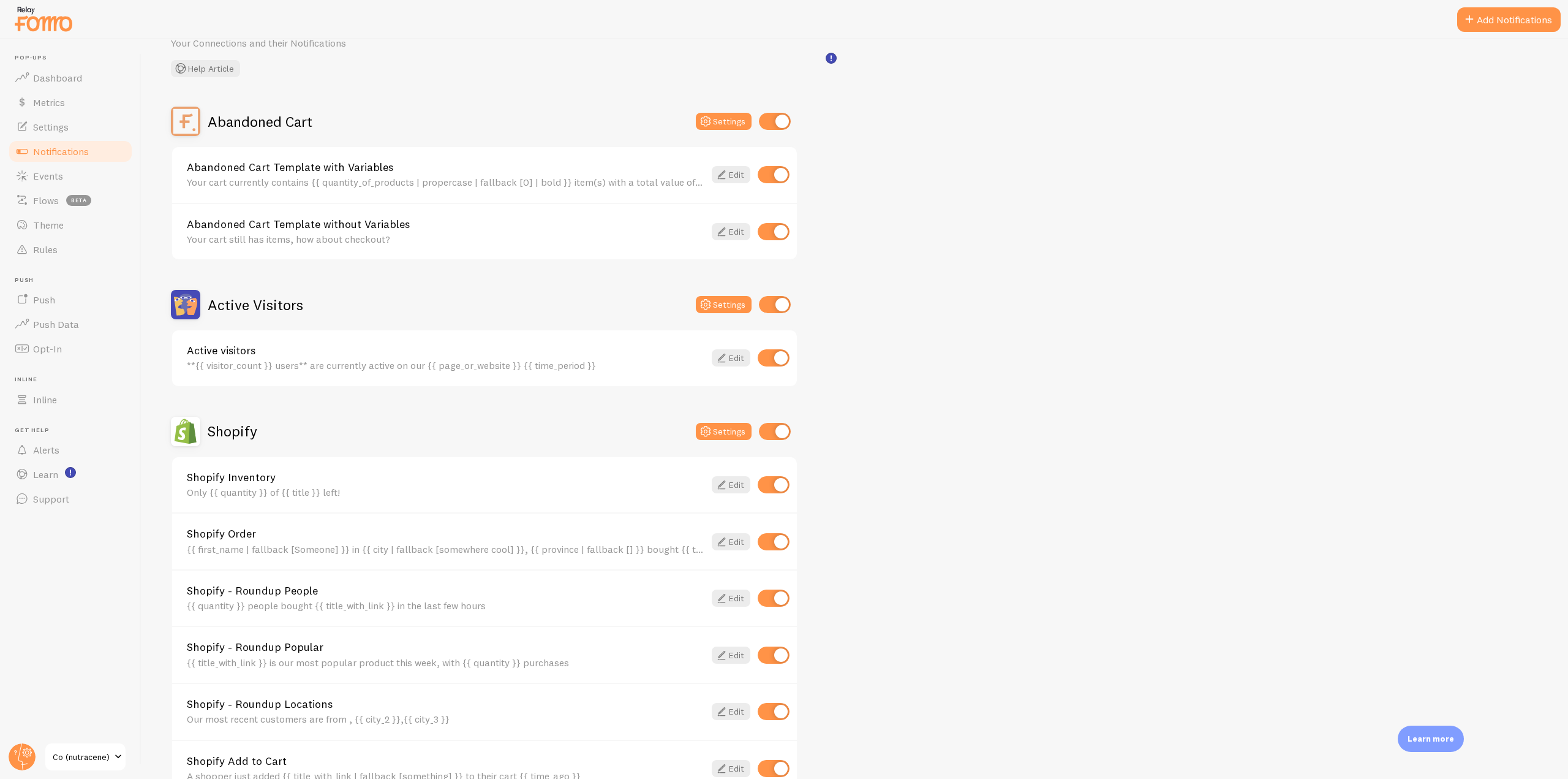
scroll to position [123, 0]
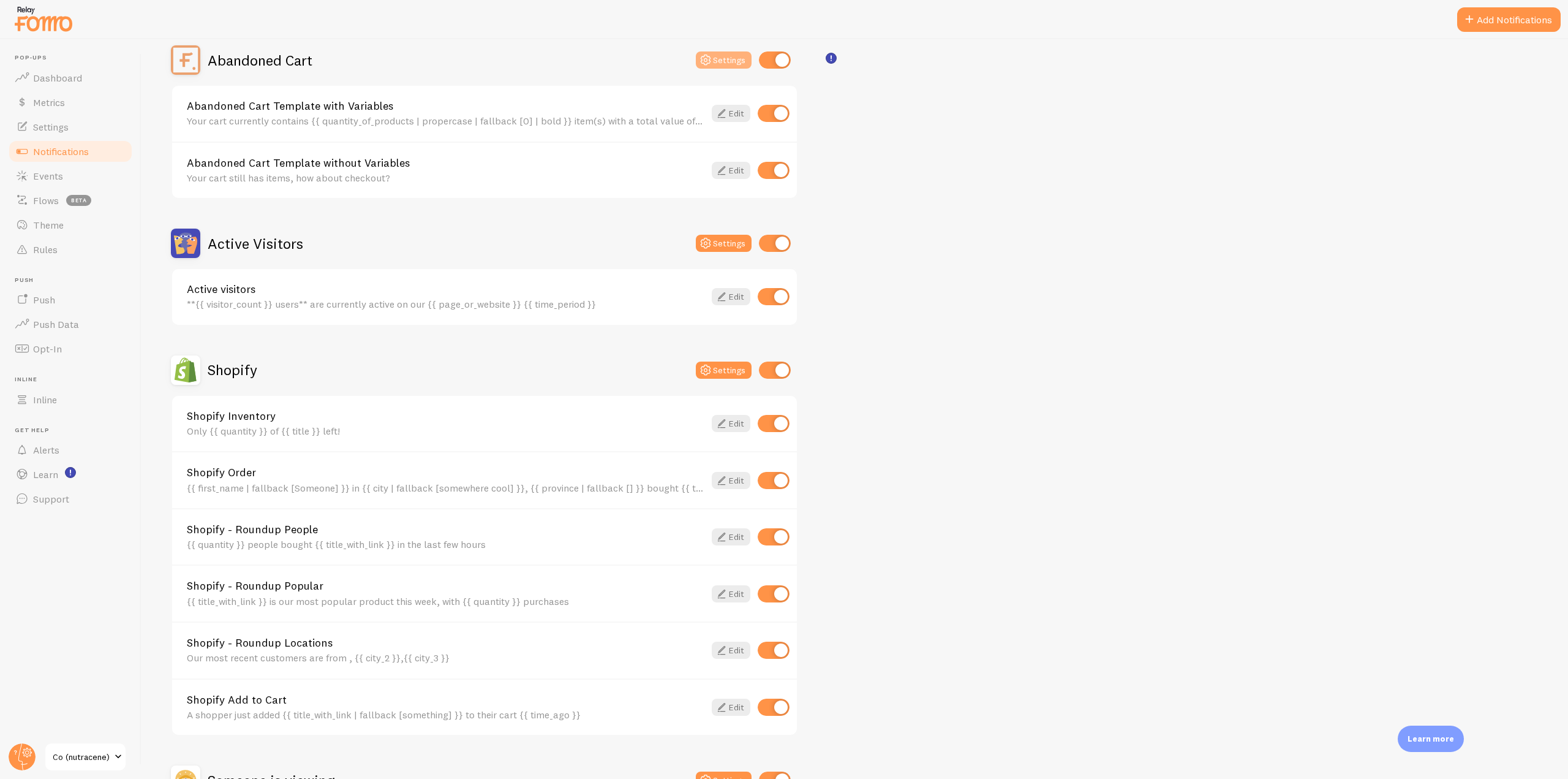
click at [713, 62] on icon at bounding box center [706, 60] width 15 height 15
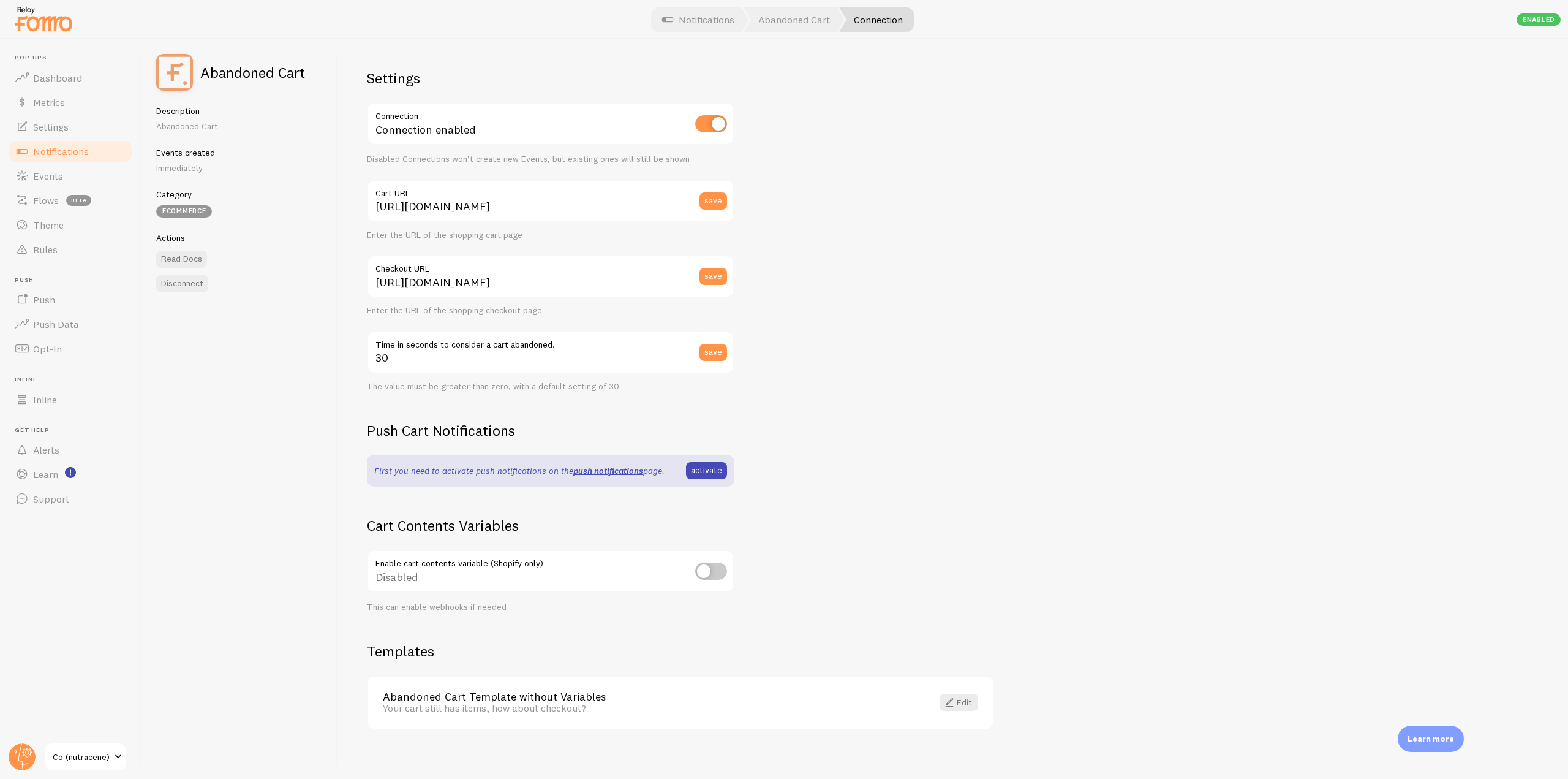
click at [714, 580] on div "Disabled" at bounding box center [550, 572] width 368 height 45
click at [714, 571] on input "checkbox" at bounding box center [711, 571] width 32 height 17
checkbox input "true"
click at [99, 155] on link "Notifications" at bounding box center [70, 151] width 126 height 25
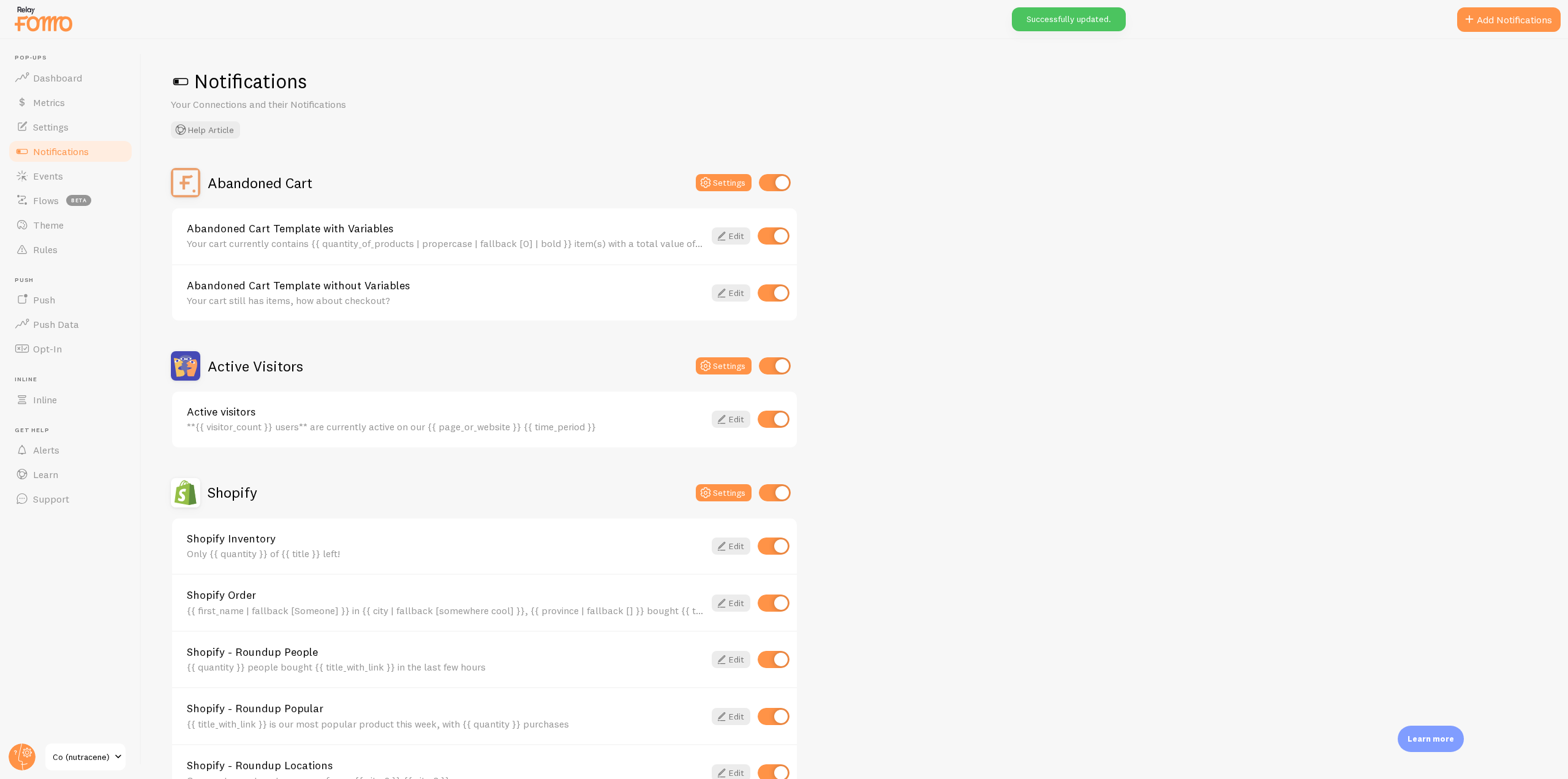
scroll to position [123, 0]
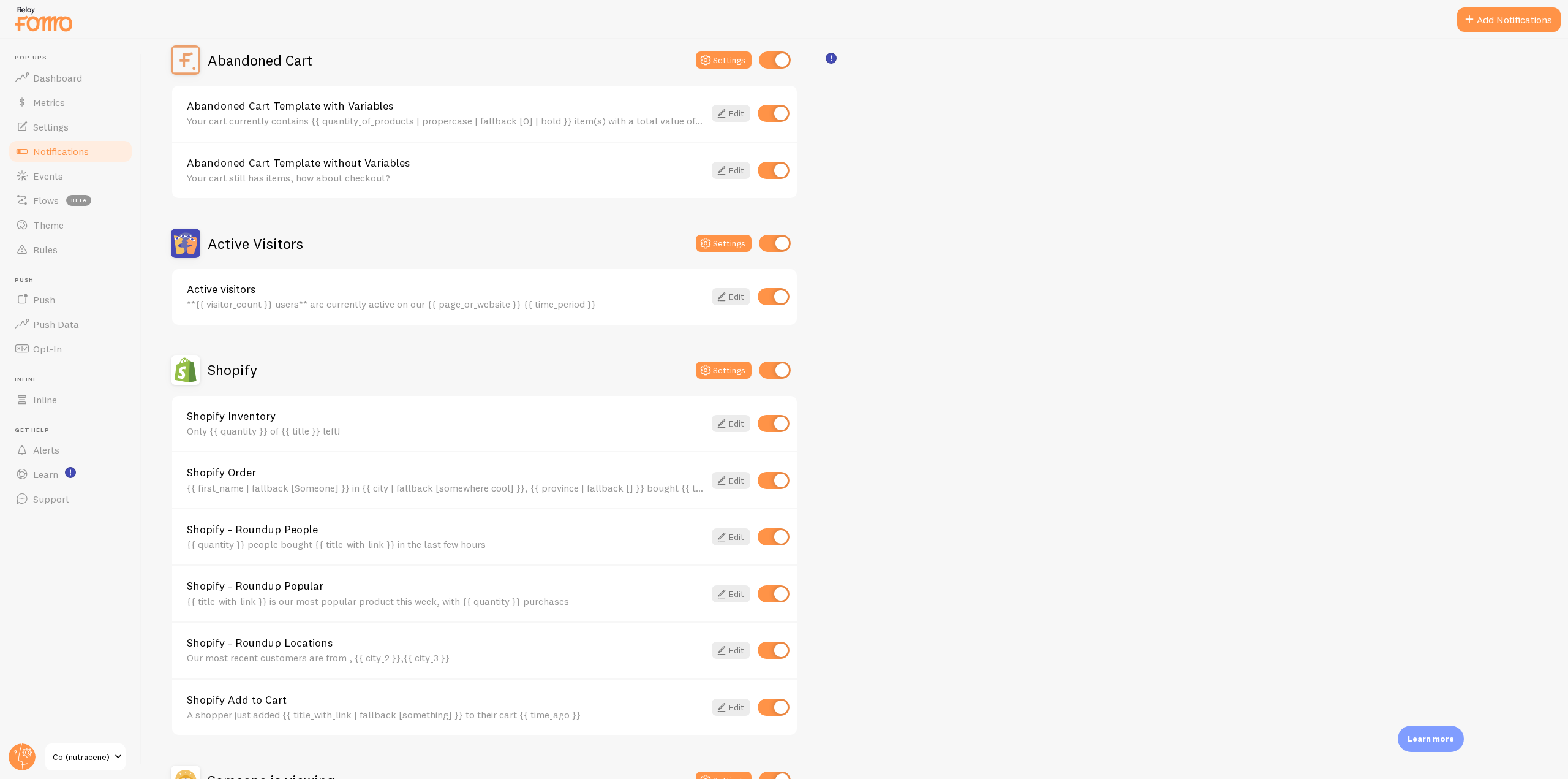
click at [769, 176] on input "checkbox" at bounding box center [774, 171] width 32 height 17
checkbox input "false"
click at [47, 149] on span "Notifications" at bounding box center [60, 151] width 56 height 12
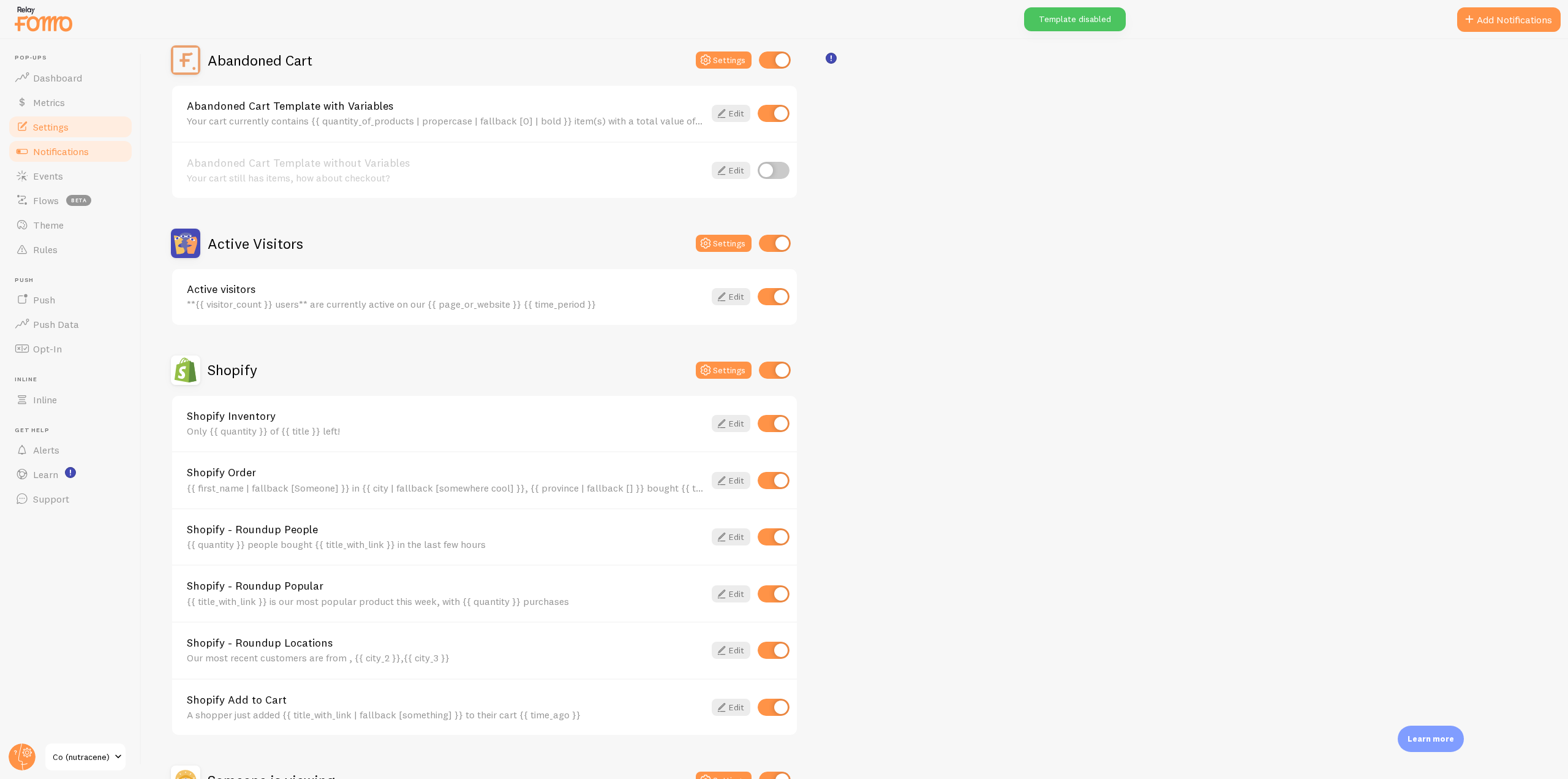
click at [58, 126] on span "Settings" at bounding box center [50, 127] width 35 height 12
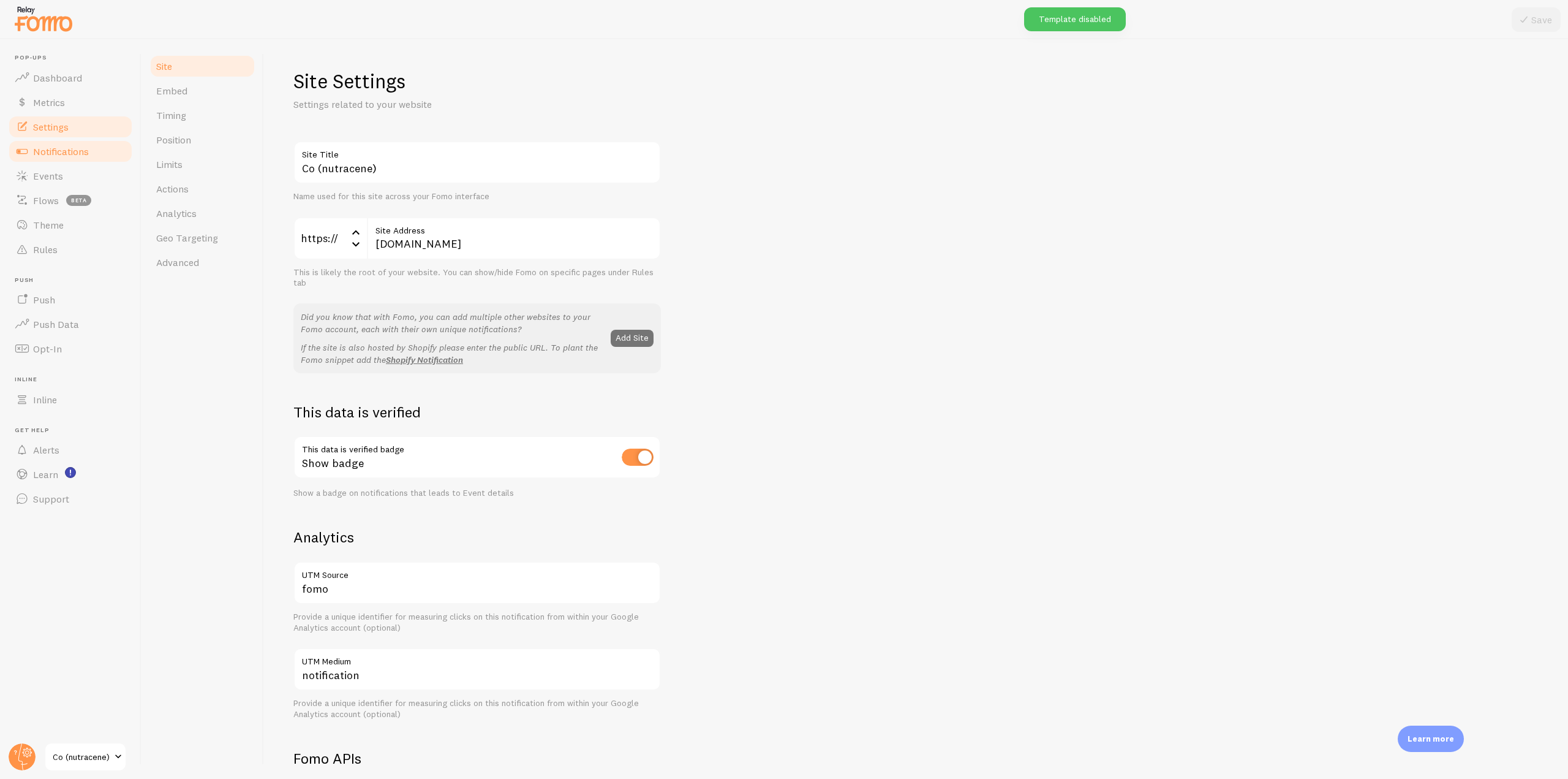
click at [60, 145] on span "Notifications" at bounding box center [60, 151] width 56 height 12
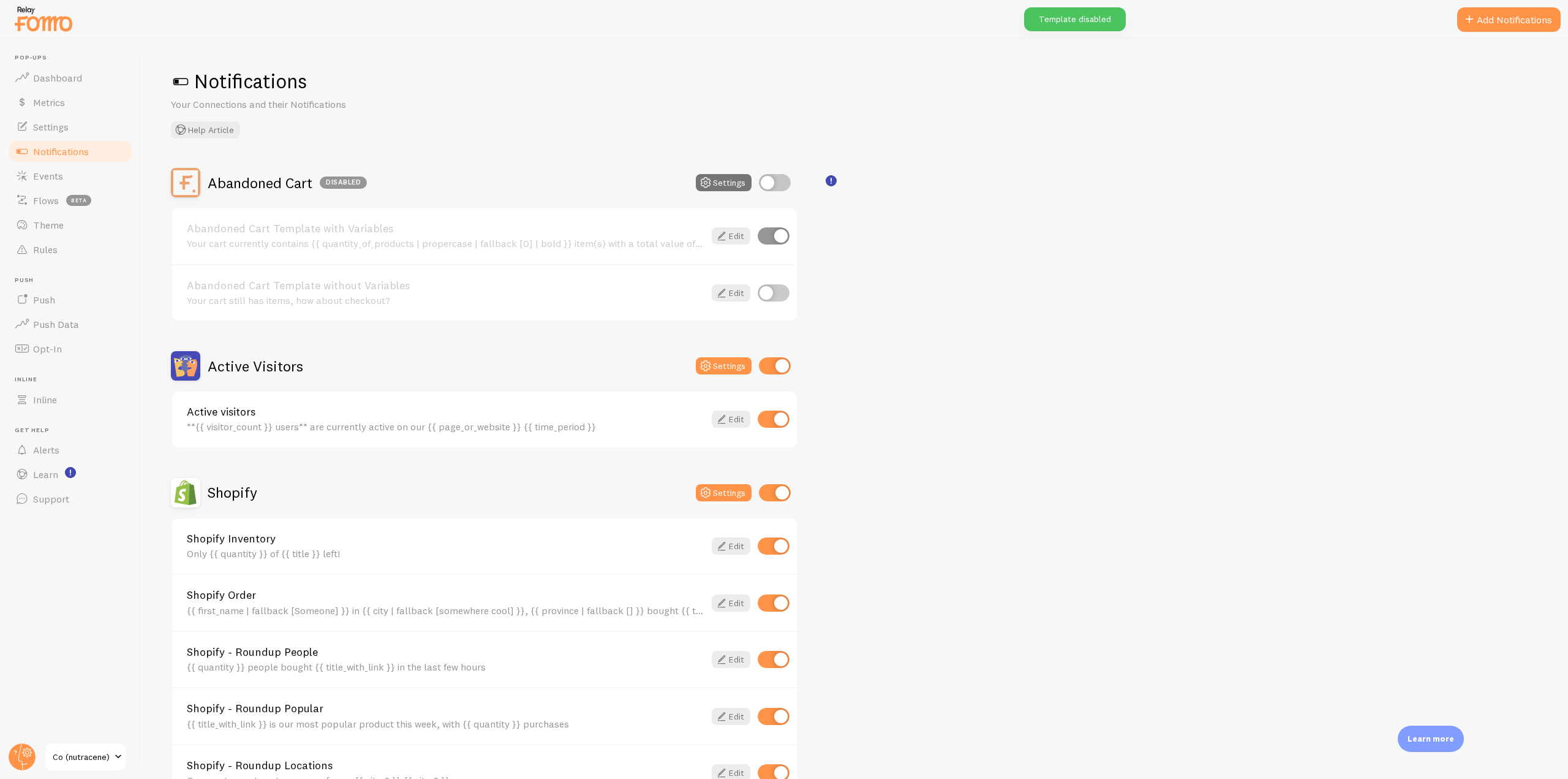
click at [771, 184] on input "checkbox" at bounding box center [775, 183] width 32 height 17
checkbox input "true"
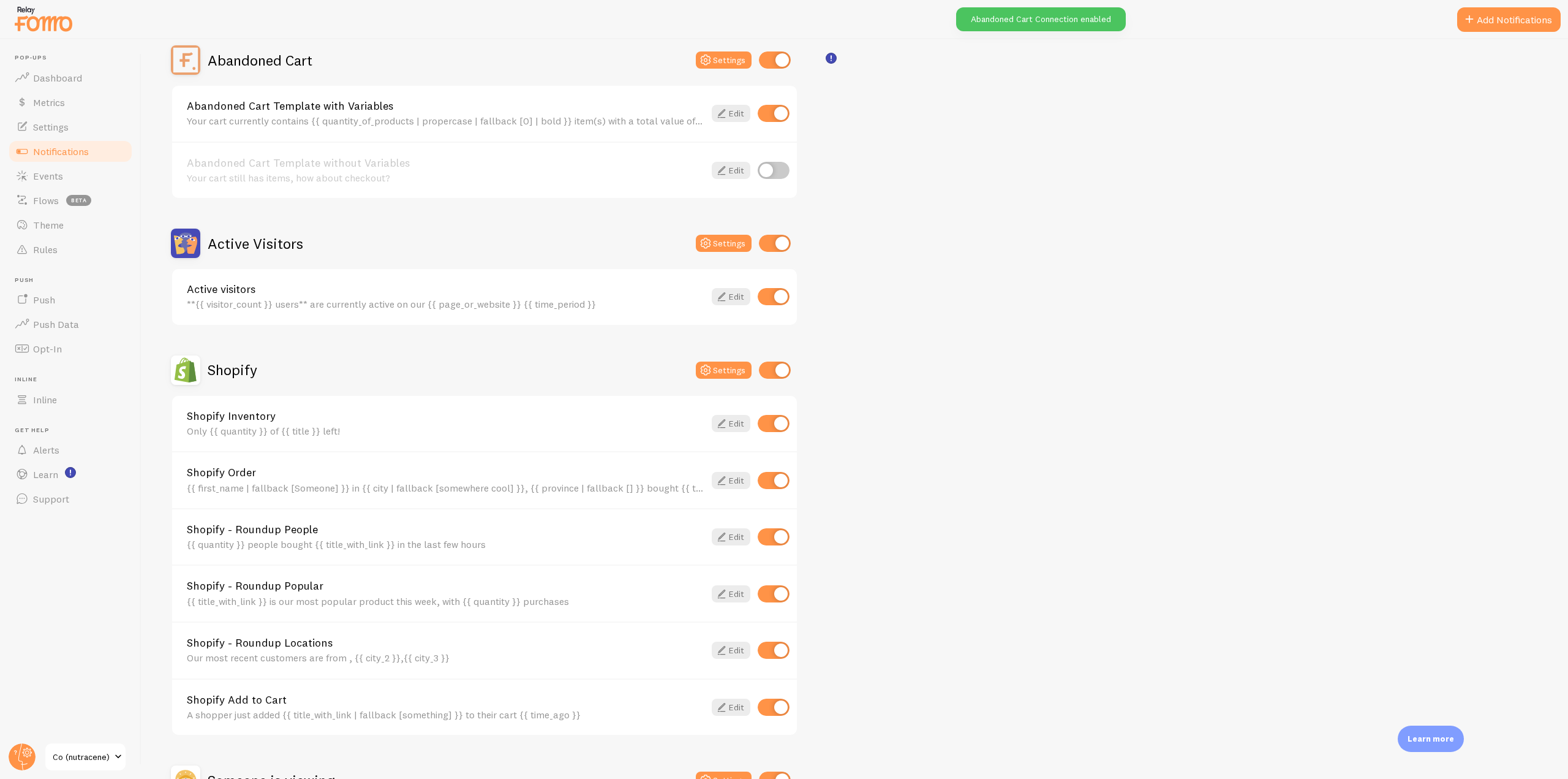
scroll to position [245, 0]
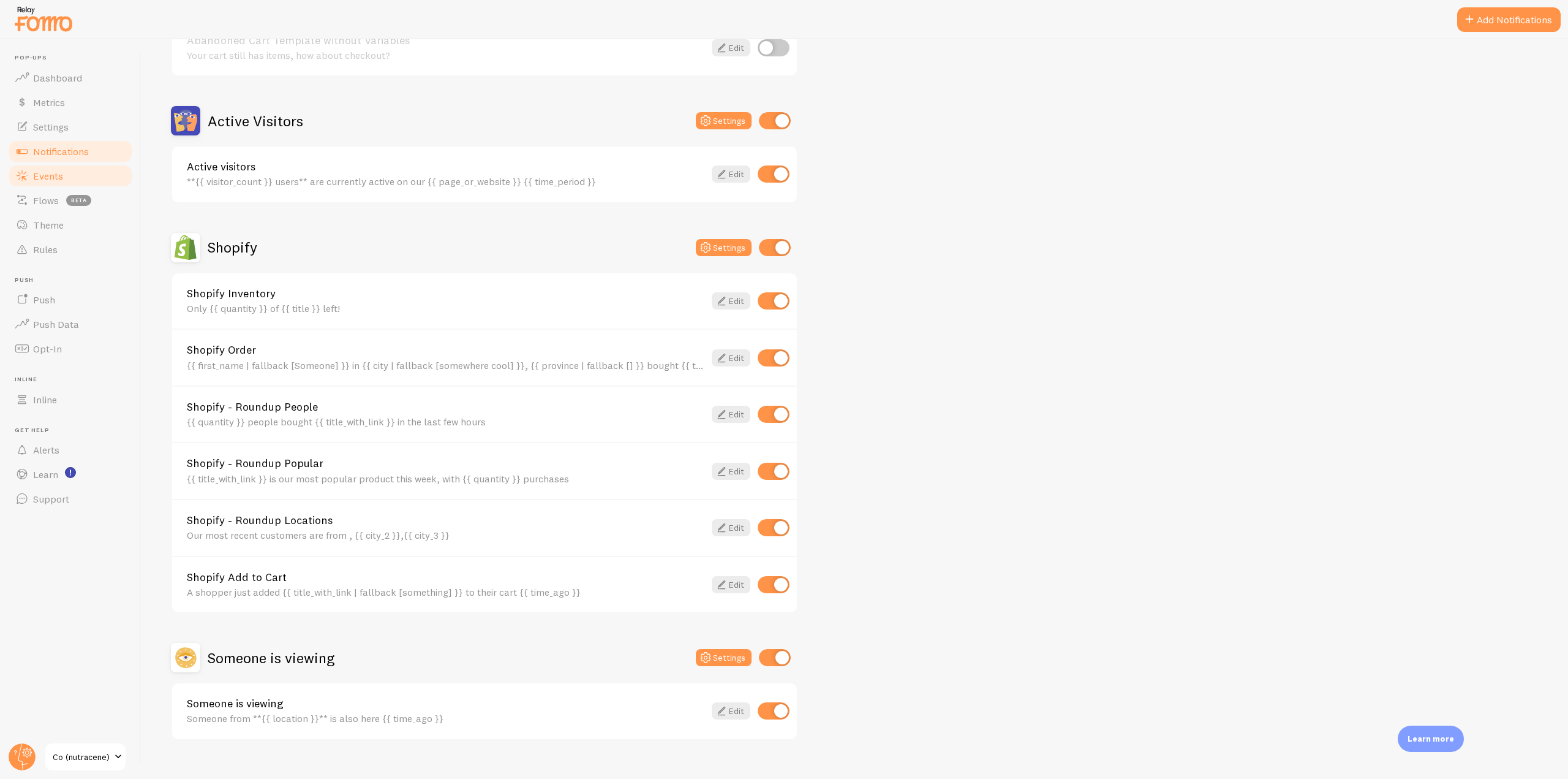
click at [89, 173] on link "Events" at bounding box center [70, 175] width 126 height 25
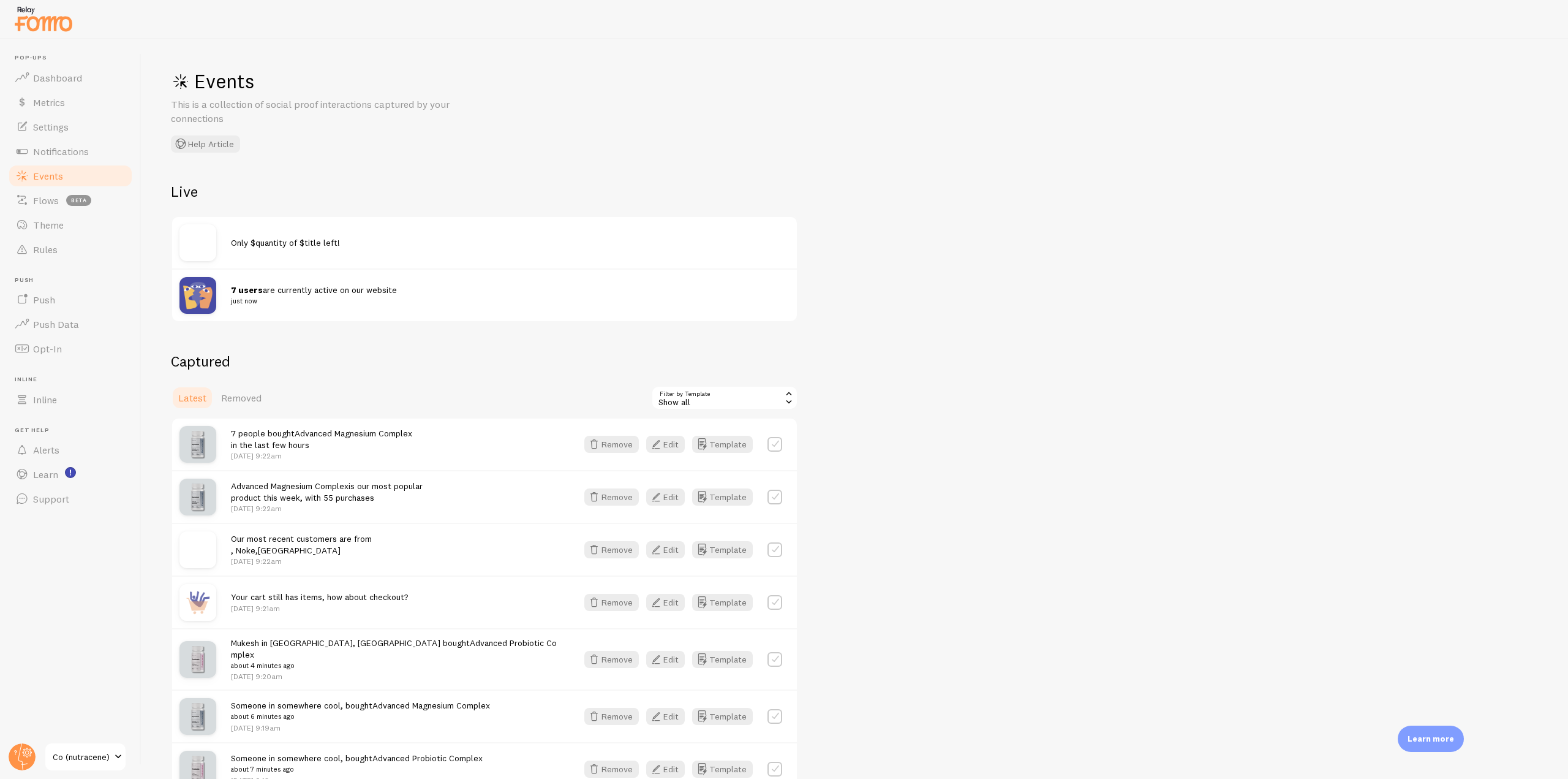
scroll to position [184, 0]
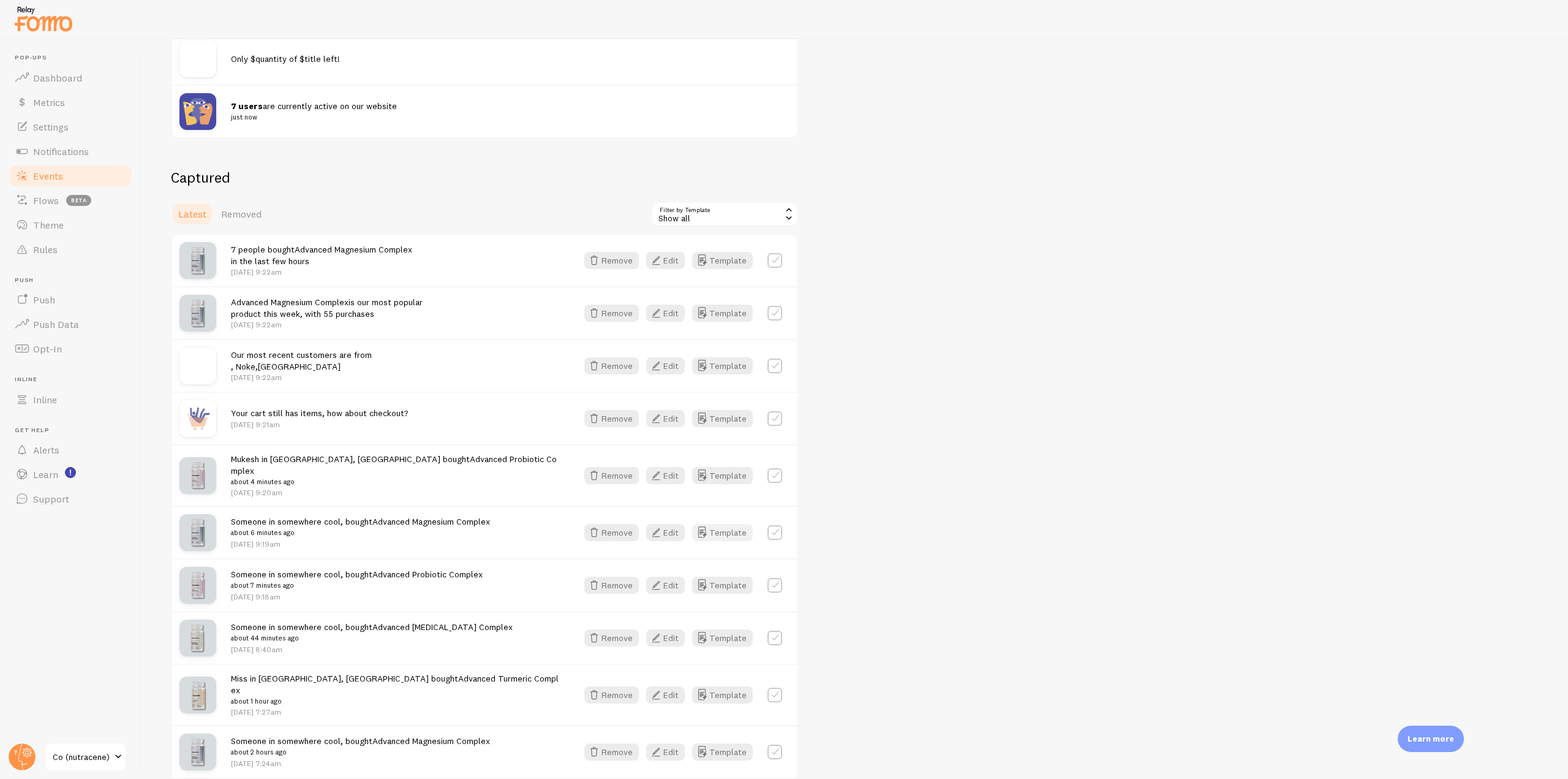
click at [721, 524] on button "Template" at bounding box center [722, 533] width 61 height 17
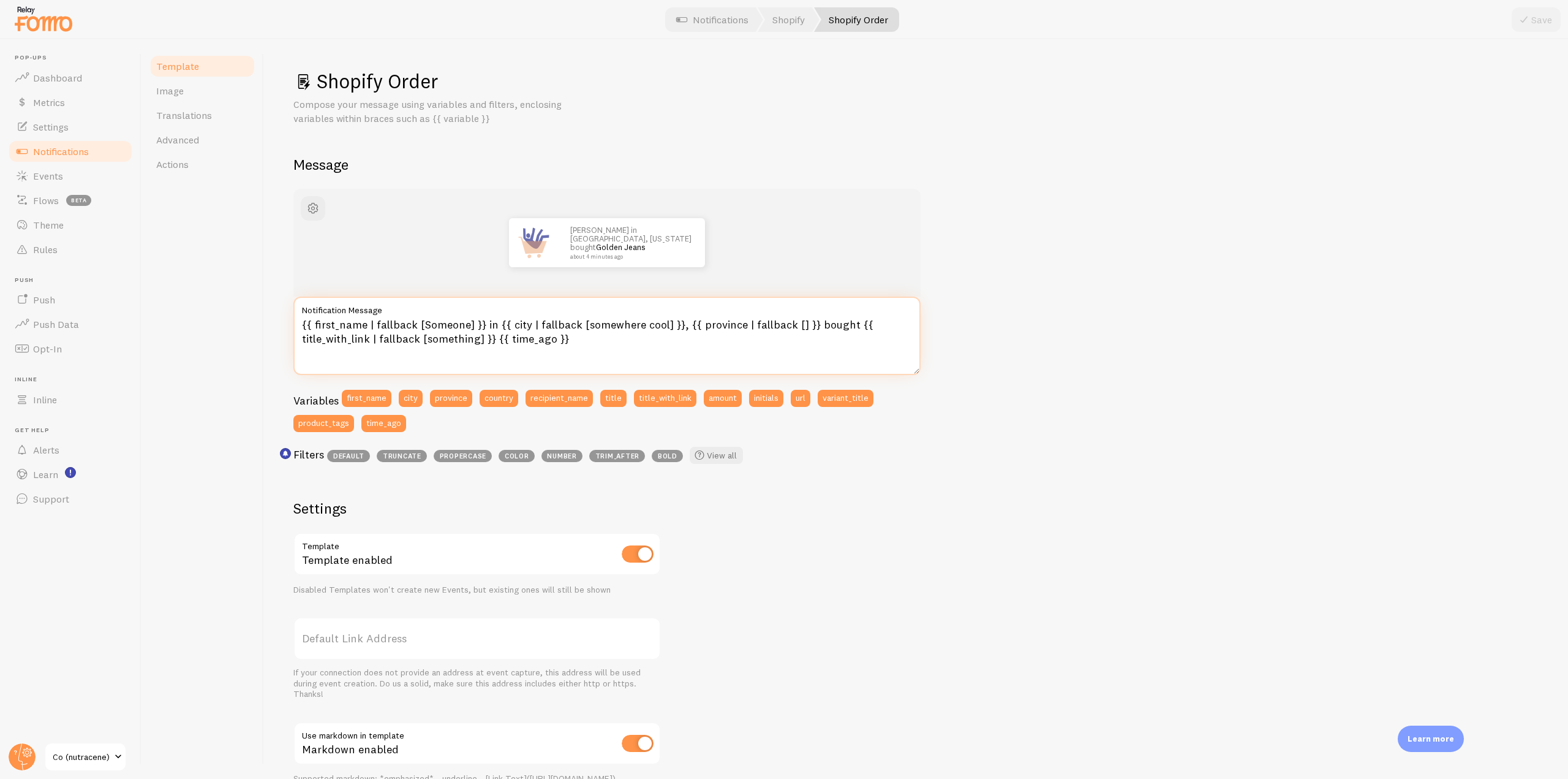
click at [370, 322] on textarea "{{ first_name | fallback [Someone] }} in {{ city | fallback [somewhere cool] }}…" at bounding box center [607, 336] width 627 height 78
type textarea "{{ first_name | propercase | fallback [Someone] }} in {{ city | fallback [somew…"
click at [1541, 23] on button "Save" at bounding box center [1536, 19] width 49 height 25
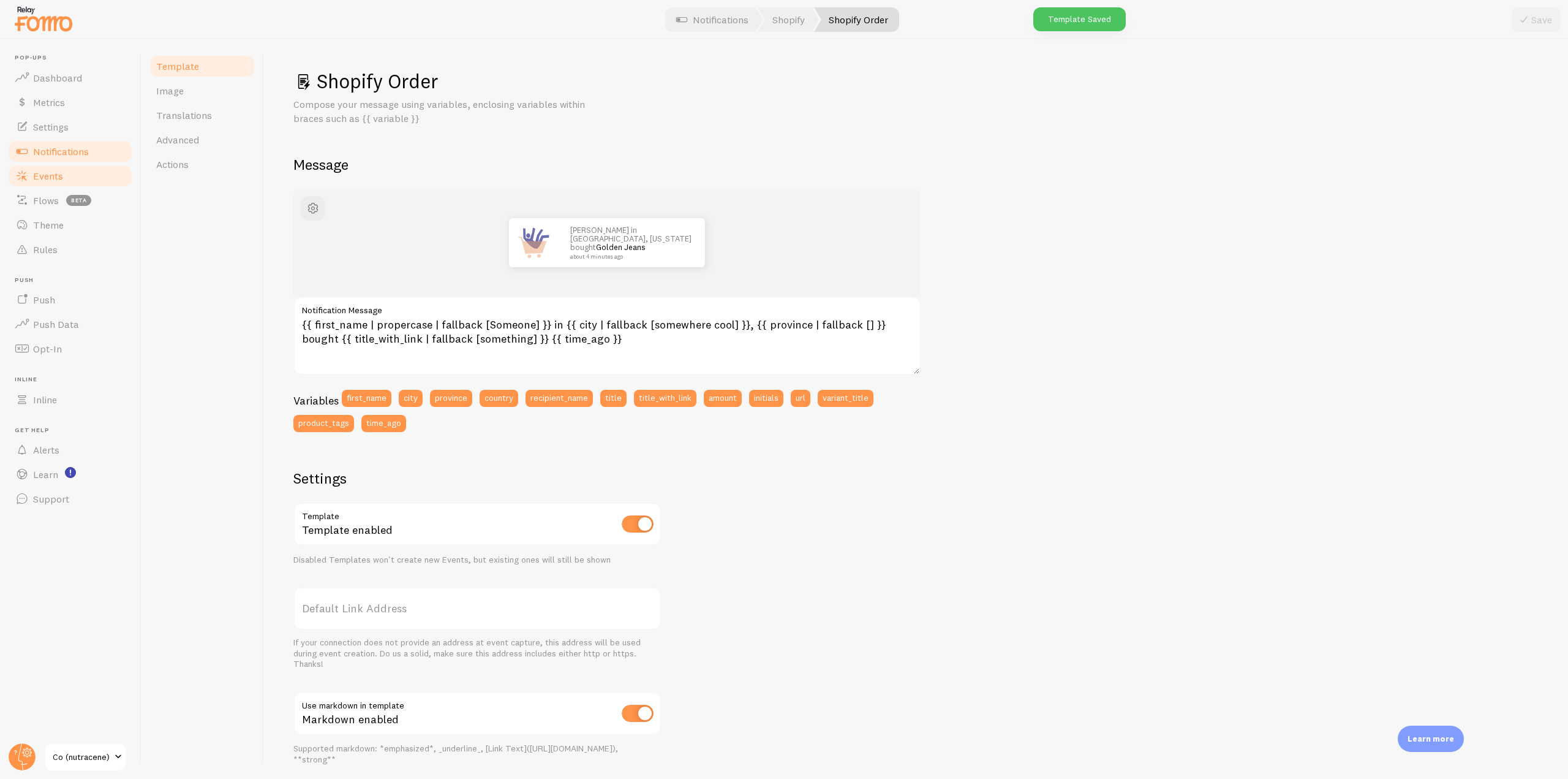
click at [78, 182] on link "Events" at bounding box center [70, 175] width 126 height 25
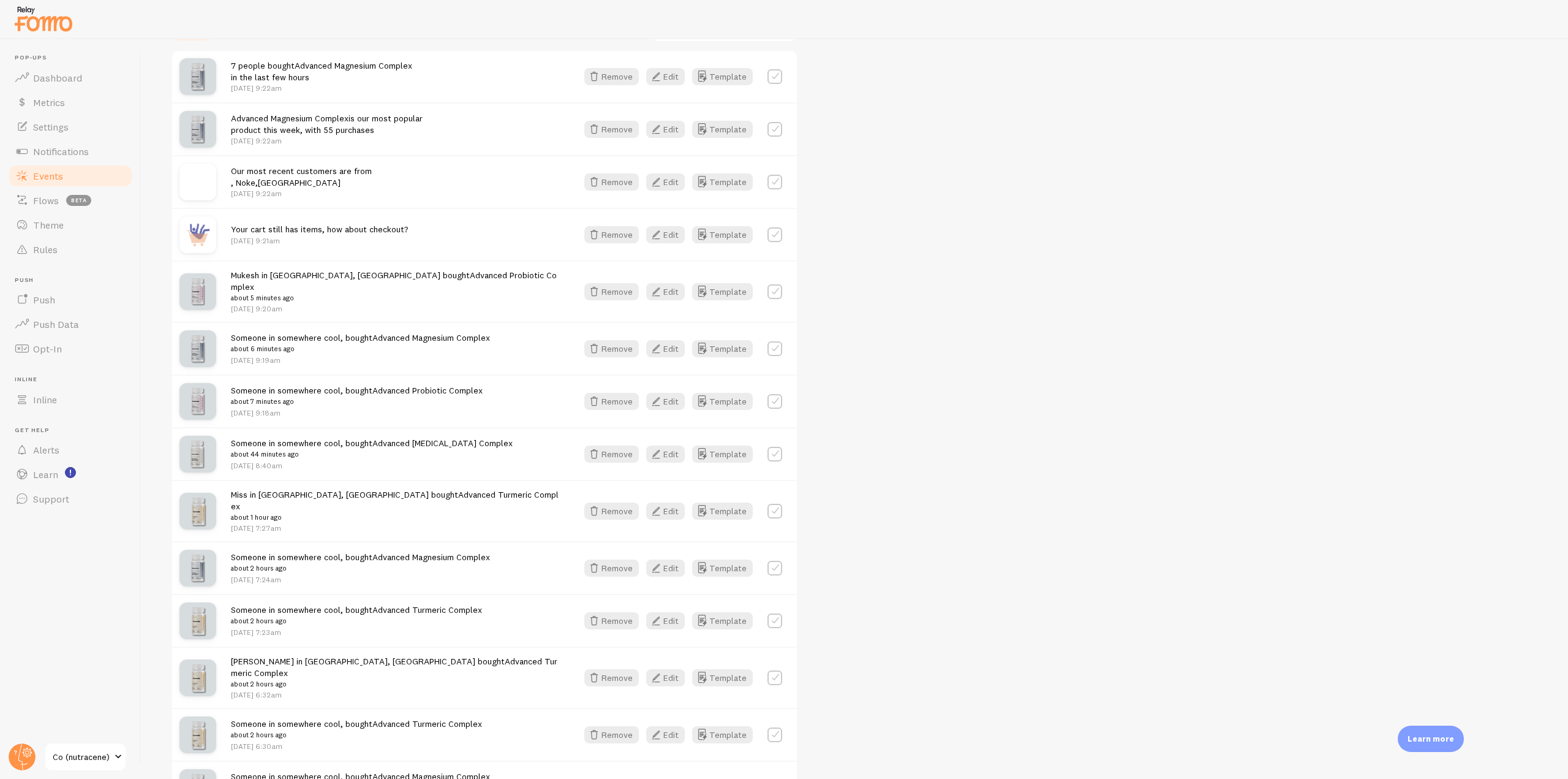
scroll to position [429, 0]
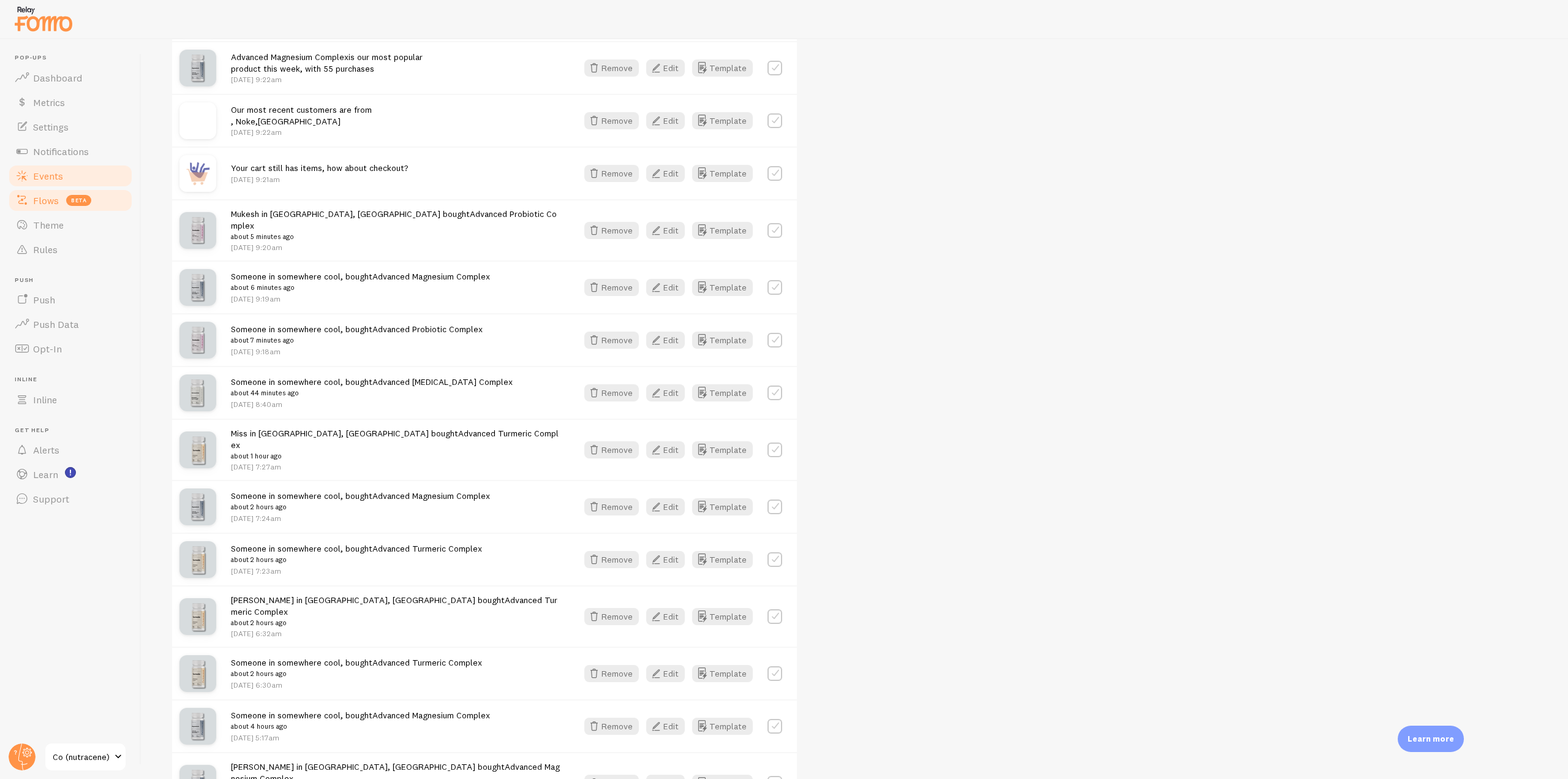
click at [47, 203] on span "Flows" at bounding box center [46, 200] width 25 height 12
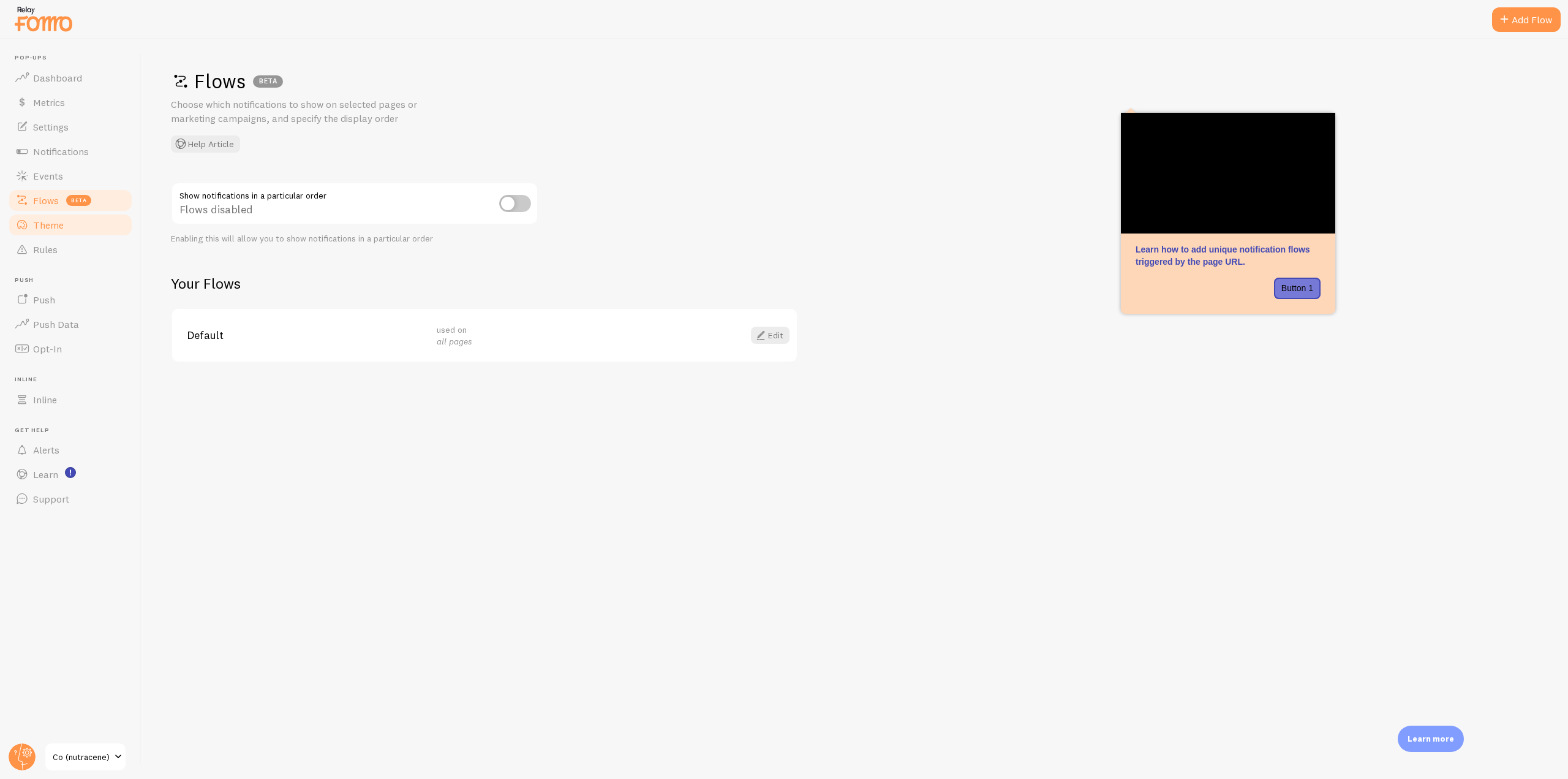
click at [50, 226] on span "Theme" at bounding box center [48, 225] width 31 height 12
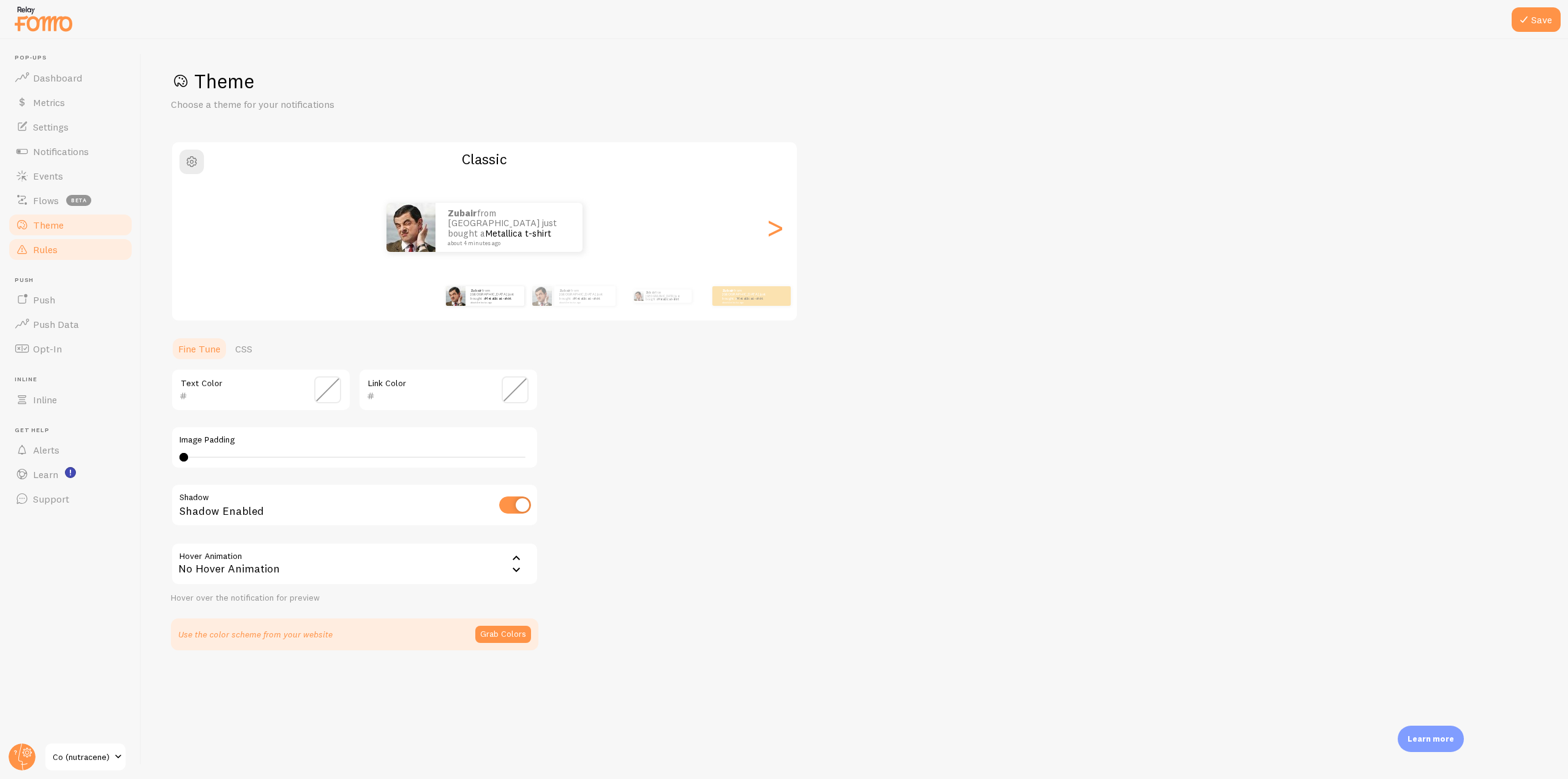
click at [52, 256] on link "Rules" at bounding box center [70, 249] width 126 height 25
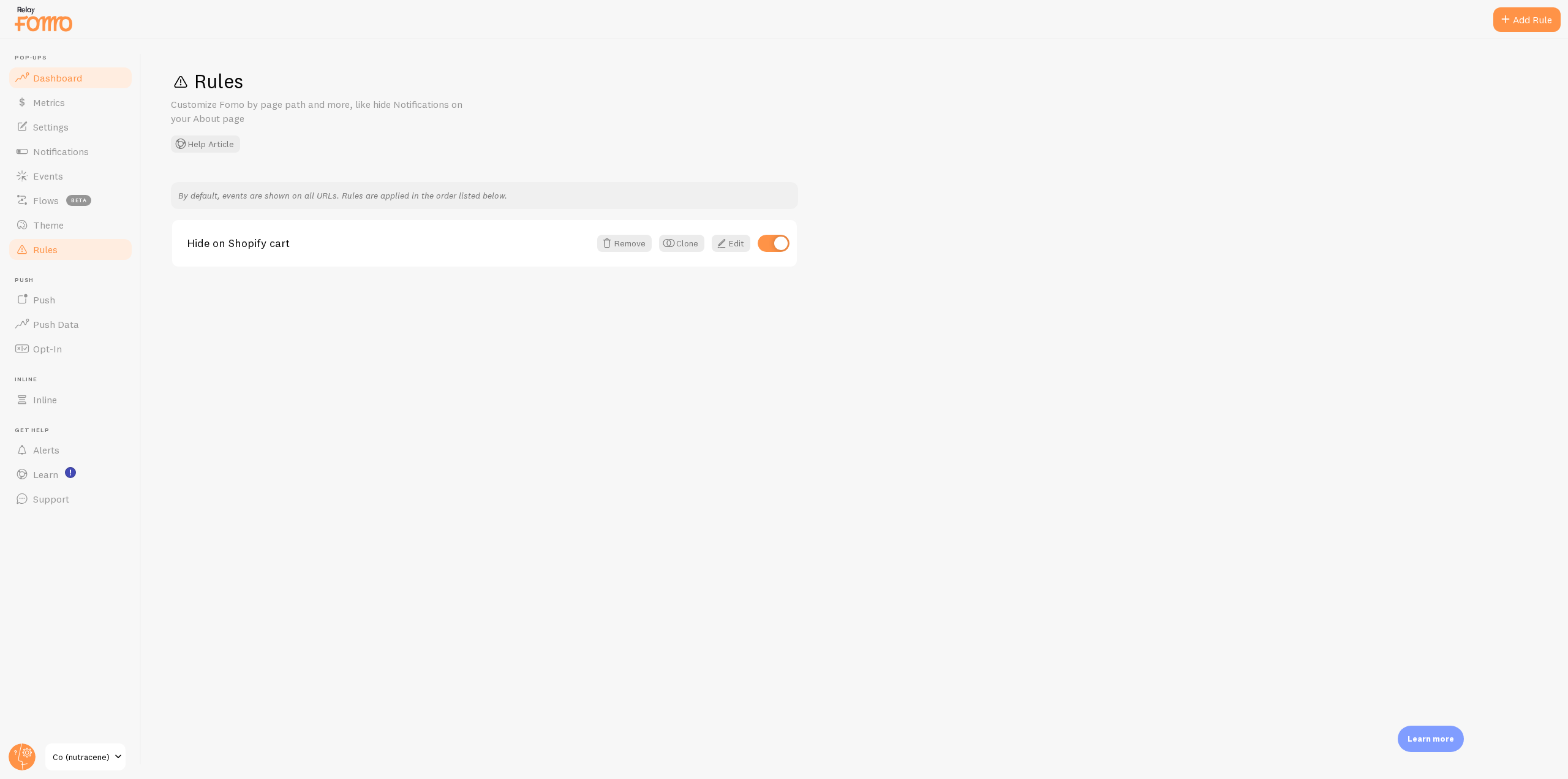
click at [56, 83] on span "Dashboard" at bounding box center [57, 78] width 49 height 12
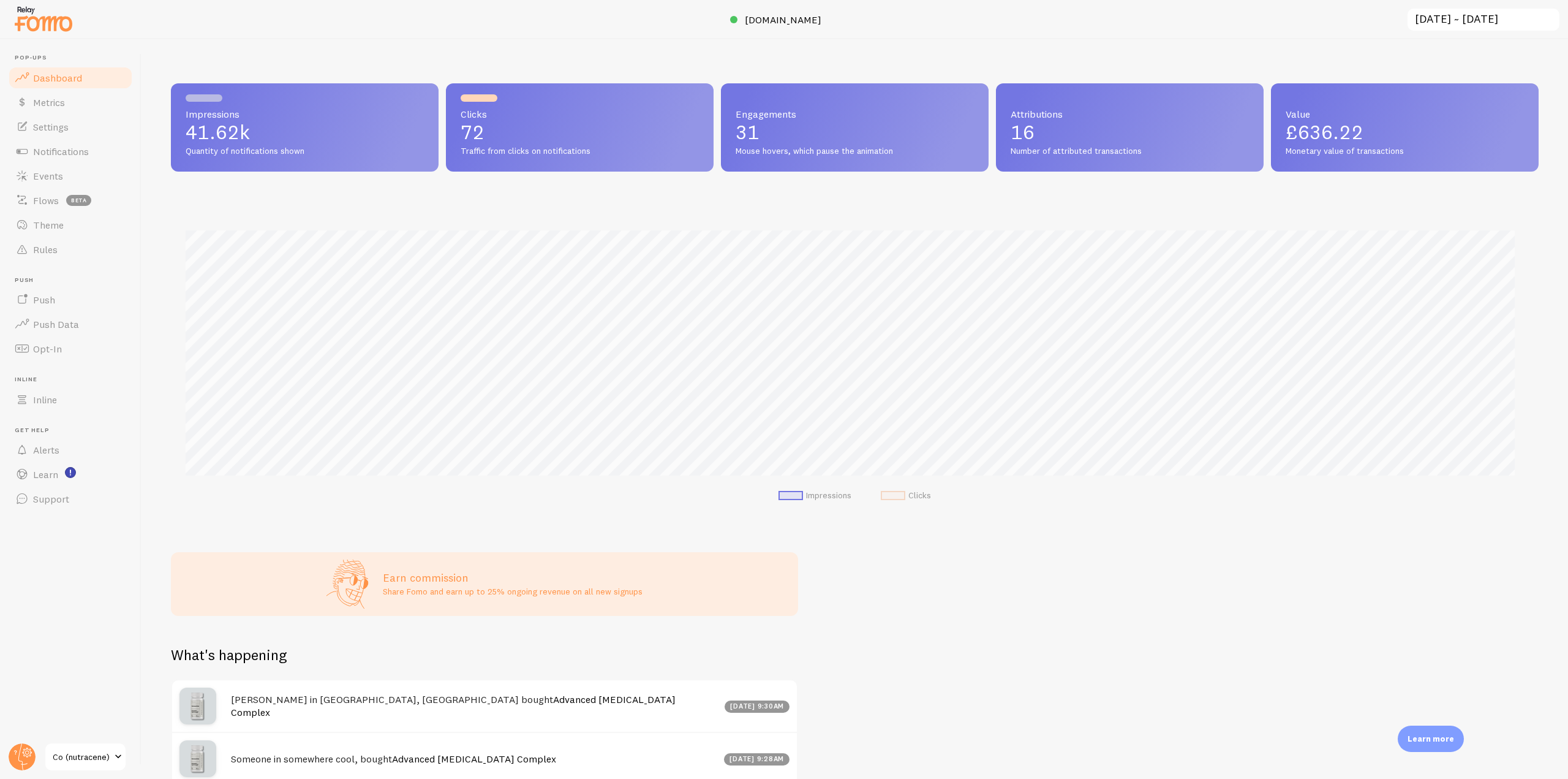
scroll to position [322, 1358]
click at [67, 222] on link "Theme" at bounding box center [70, 224] width 126 height 25
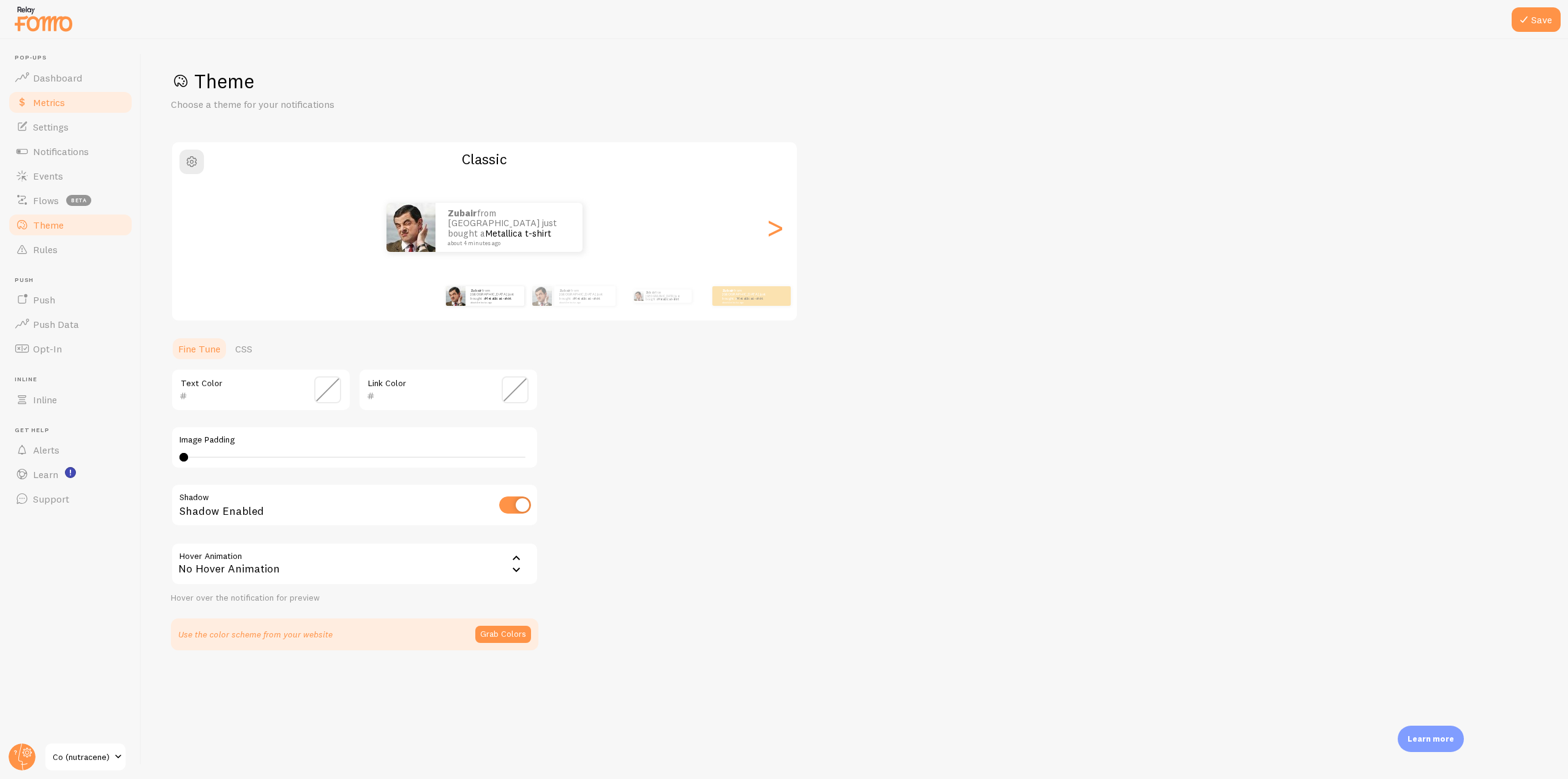
click at [79, 108] on link "Metrics" at bounding box center [70, 102] width 126 height 25
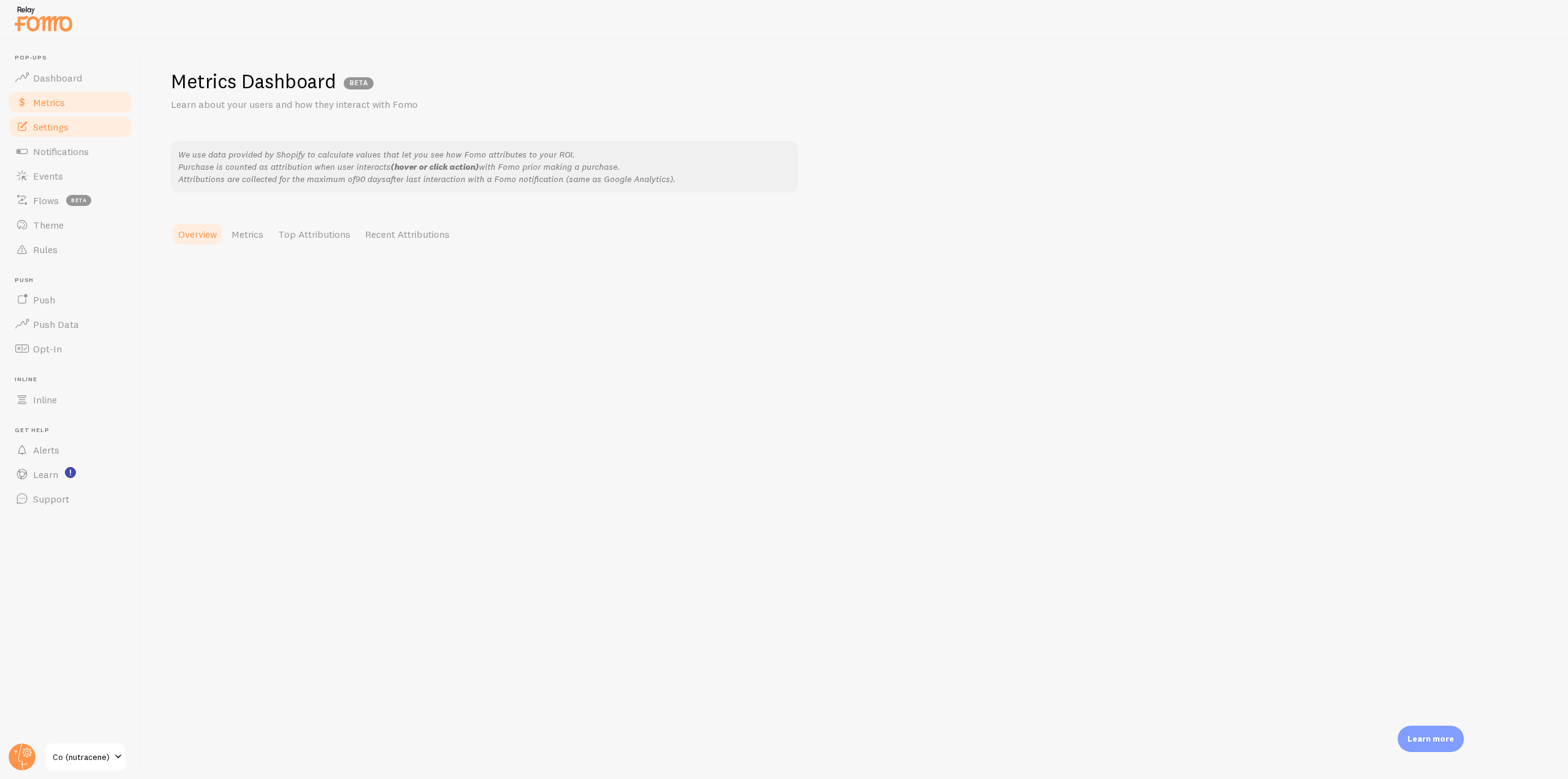
click at [75, 126] on link "Settings" at bounding box center [70, 127] width 126 height 25
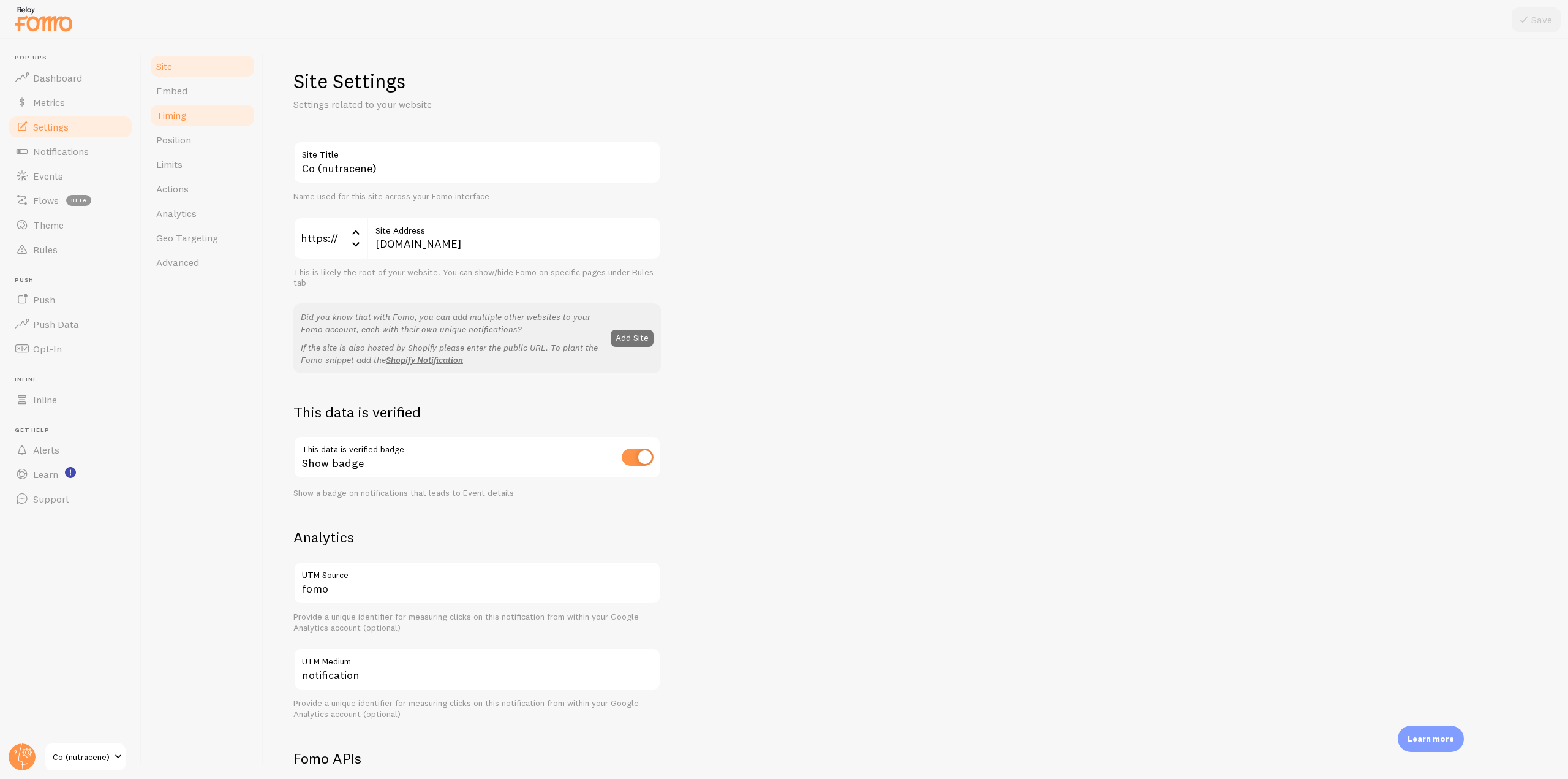
click at [200, 125] on link "Timing" at bounding box center [202, 115] width 107 height 25
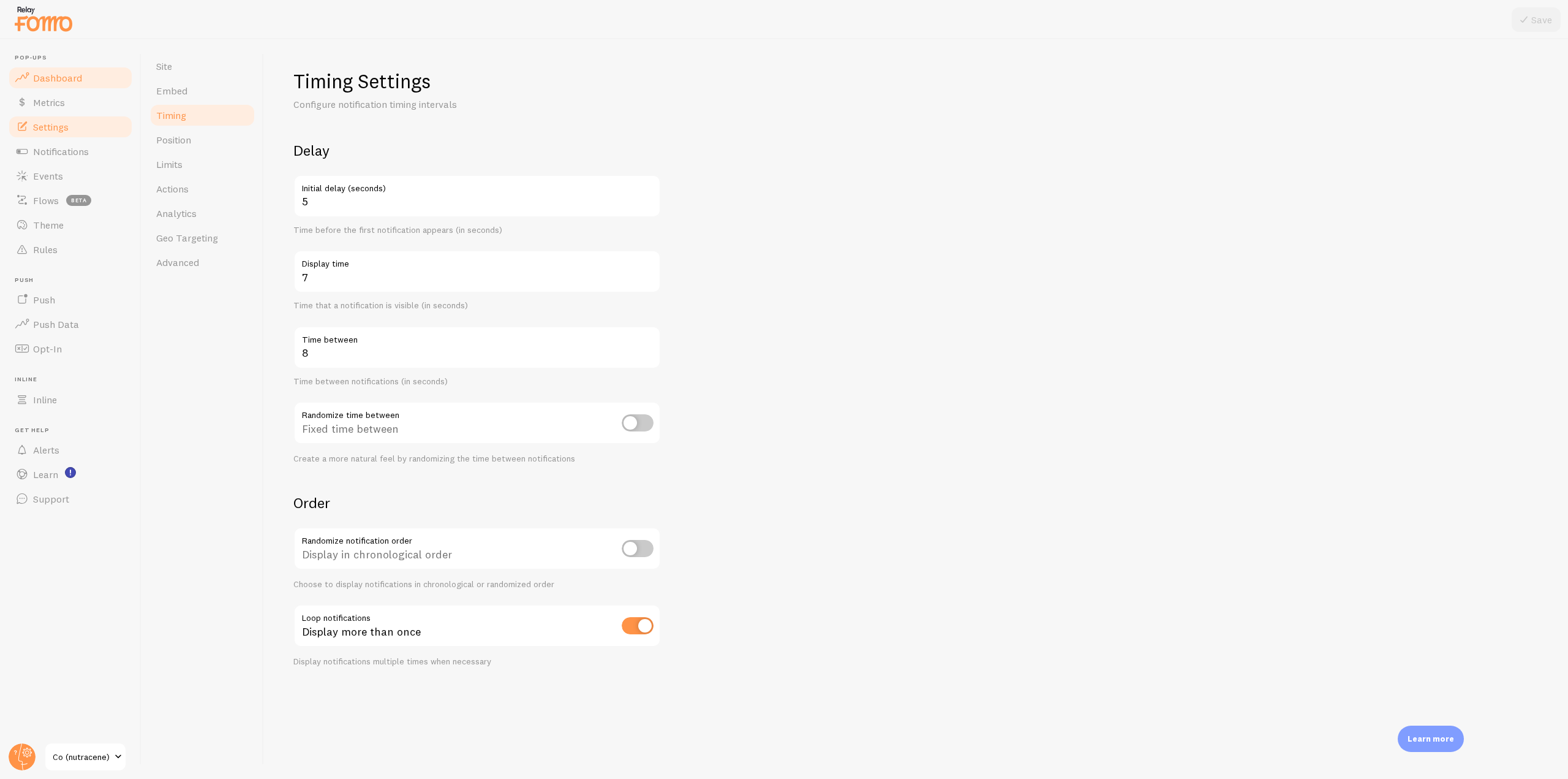
click at [100, 77] on link "Dashboard" at bounding box center [70, 78] width 126 height 25
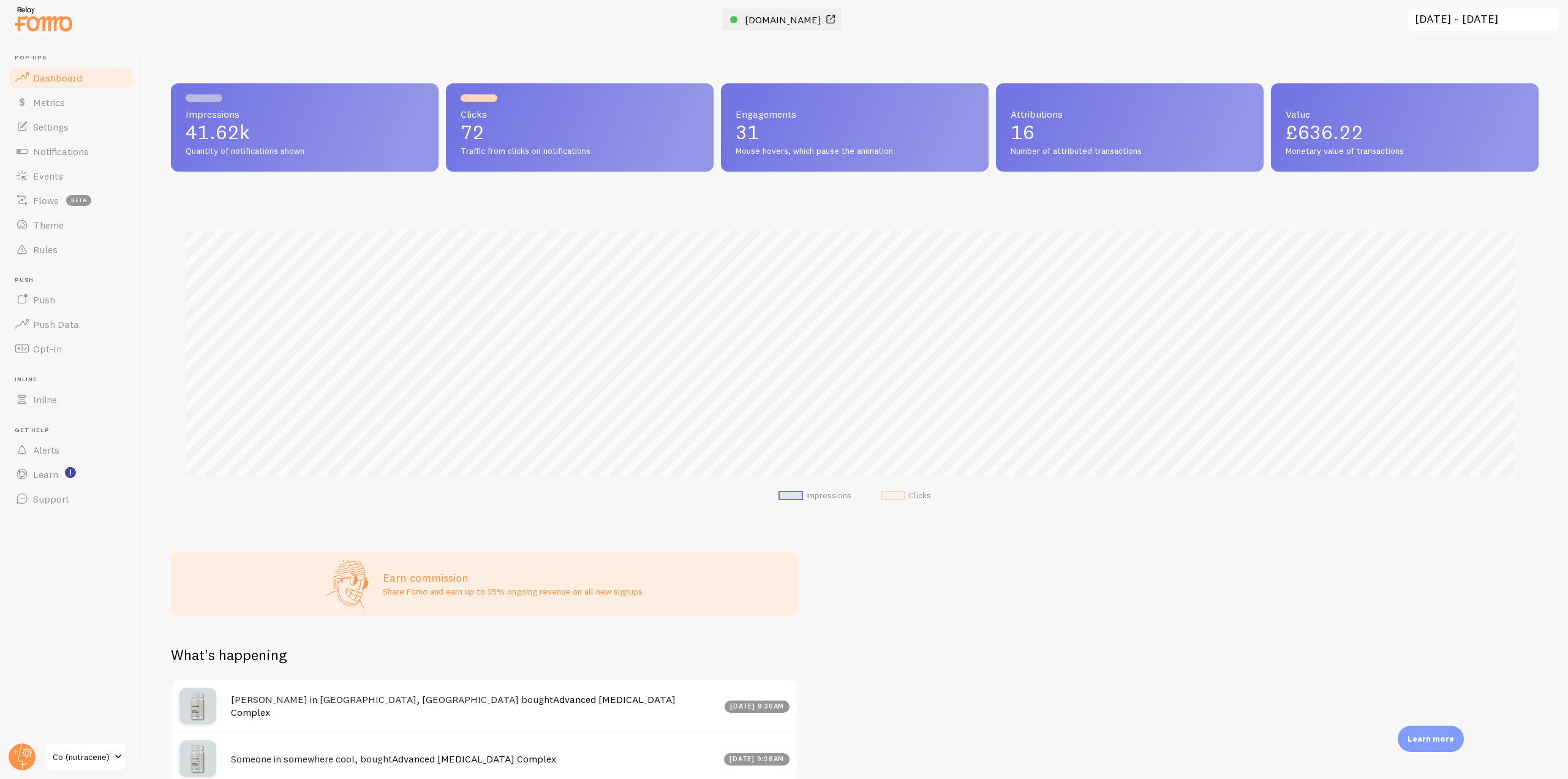
scroll to position [322, 1358]
click at [744, 20] on span "[DOMAIN_NAME]" at bounding box center [783, 19] width 76 height 12
click at [52, 11] on img at bounding box center [43, 19] width 61 height 31
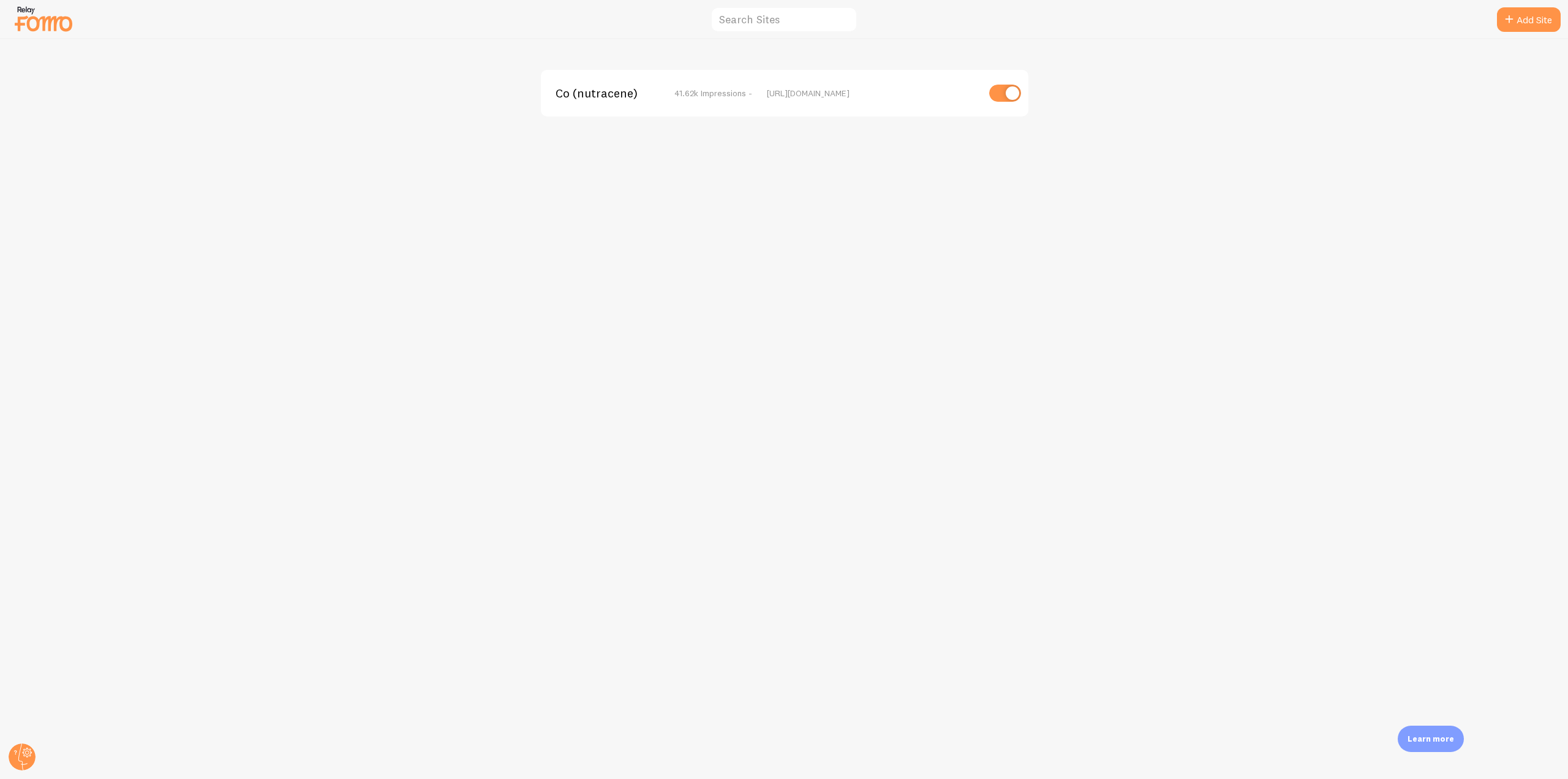
click at [603, 80] on div "Co (nutracene) 41.62k Impressions - [URL][DOMAIN_NAME]" at bounding box center [785, 93] width 487 height 47
click at [593, 98] on span "Co (nutracene)" at bounding box center [605, 93] width 98 height 11
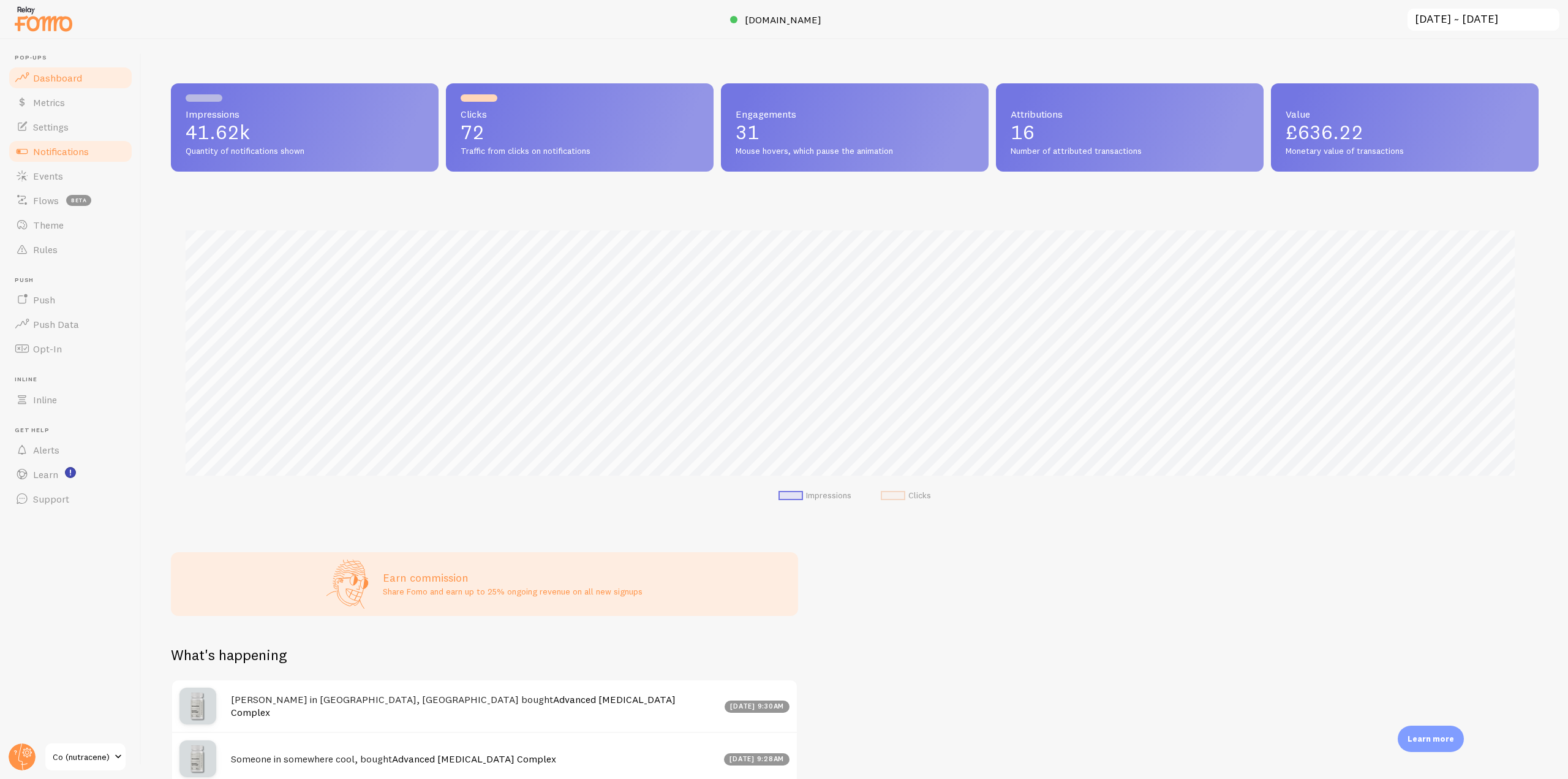
scroll to position [322, 1358]
click at [93, 142] on link "Notifications" at bounding box center [70, 151] width 126 height 25
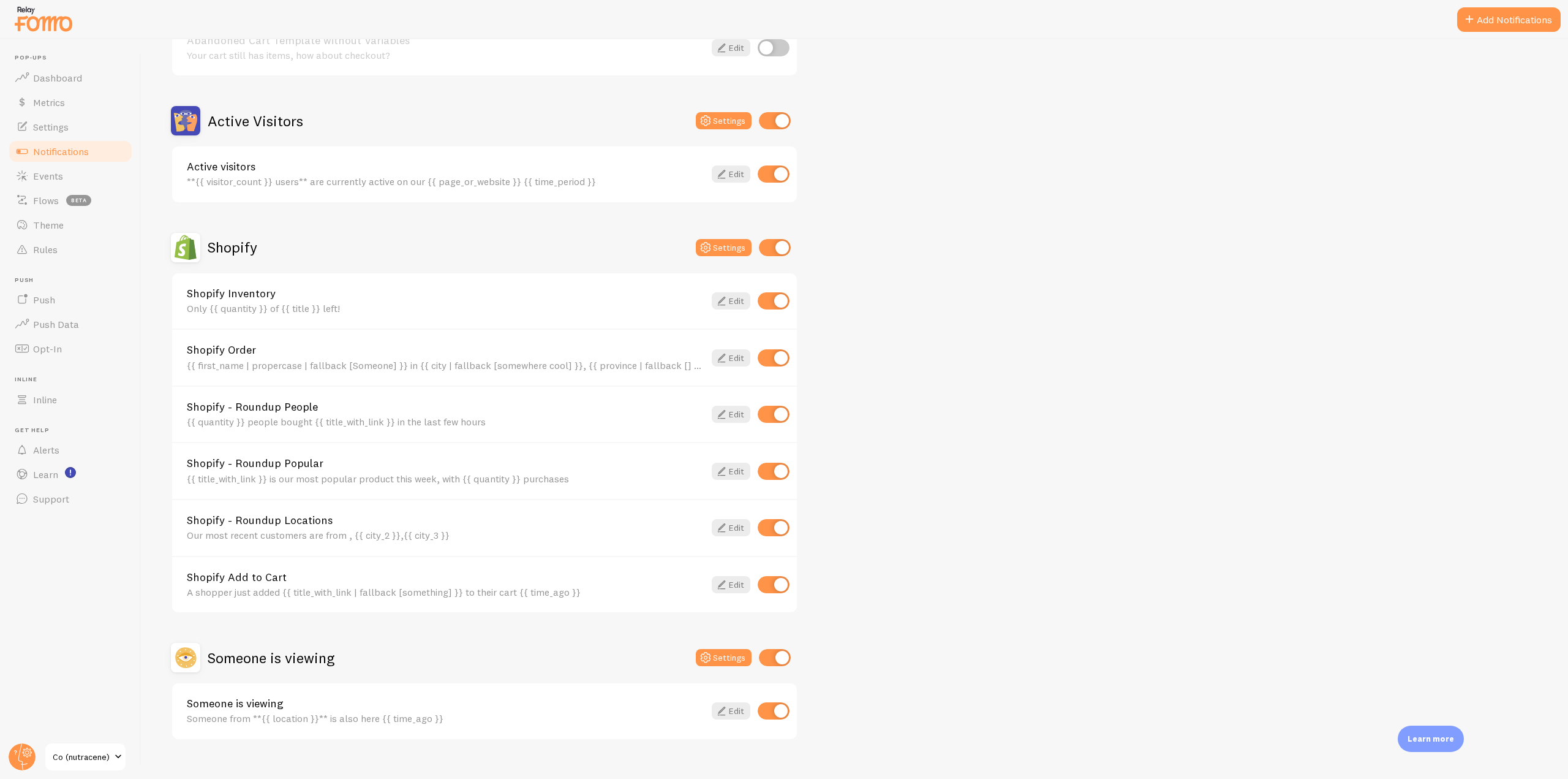
scroll to position [265, 0]
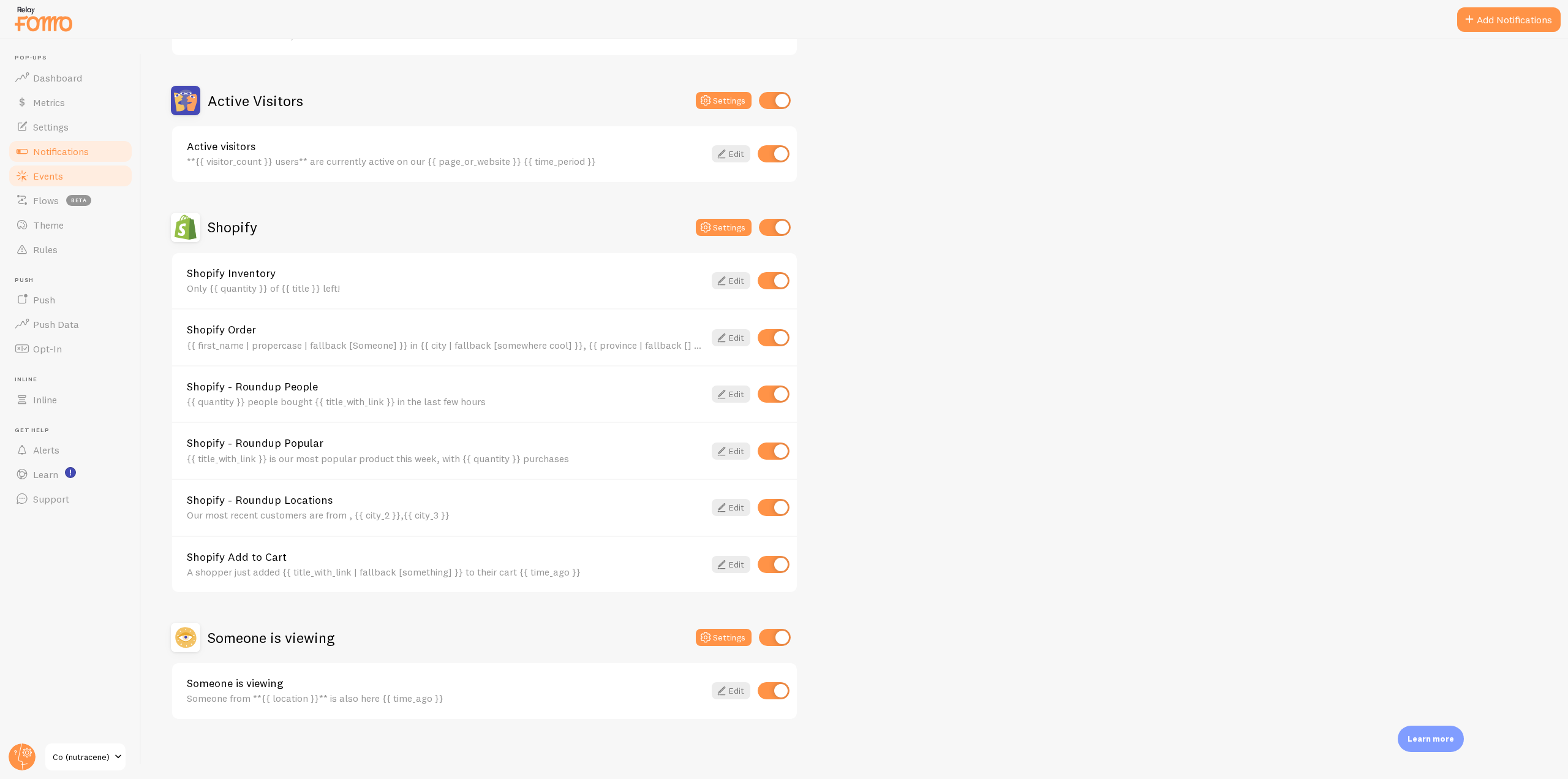
click at [58, 184] on link "Events" at bounding box center [70, 175] width 126 height 25
